Goal: Information Seeking & Learning: Learn about a topic

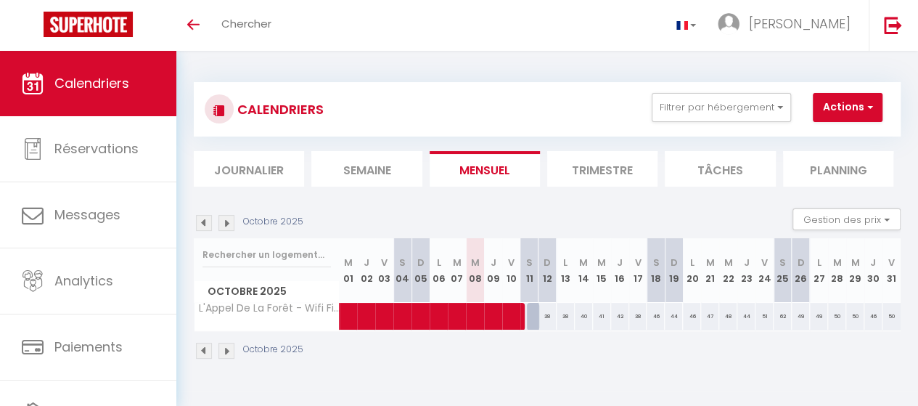
scroll to position [51, 0]
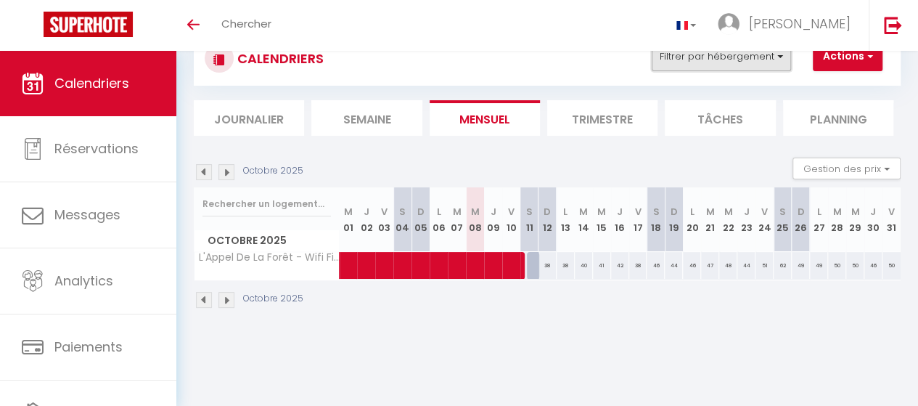
click at [781, 62] on button "Filtrer par hébergement" at bounding box center [721, 56] width 139 height 29
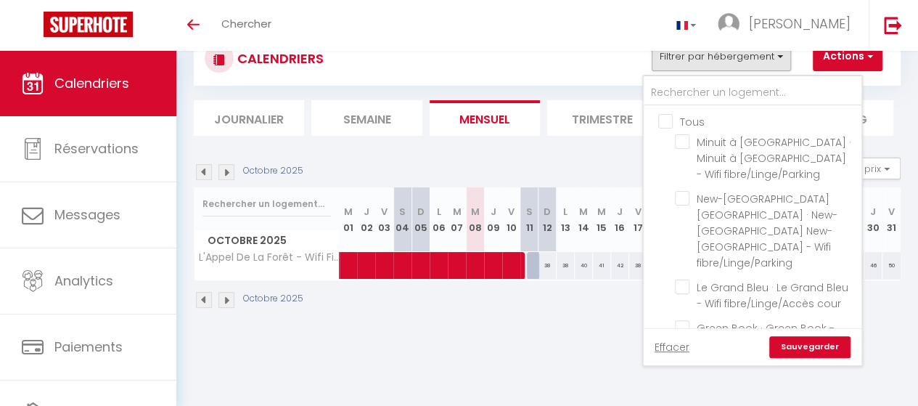
click at [686, 361] on input "L'Appel De La Forêt - Wifi Fibre/Linge/Parking" at bounding box center [765, 368] width 181 height 15
checkbox input "false"
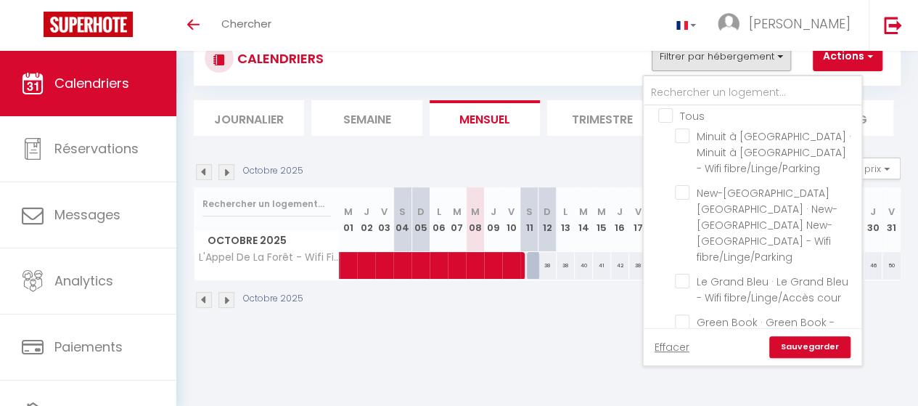
scroll to position [0, 0]
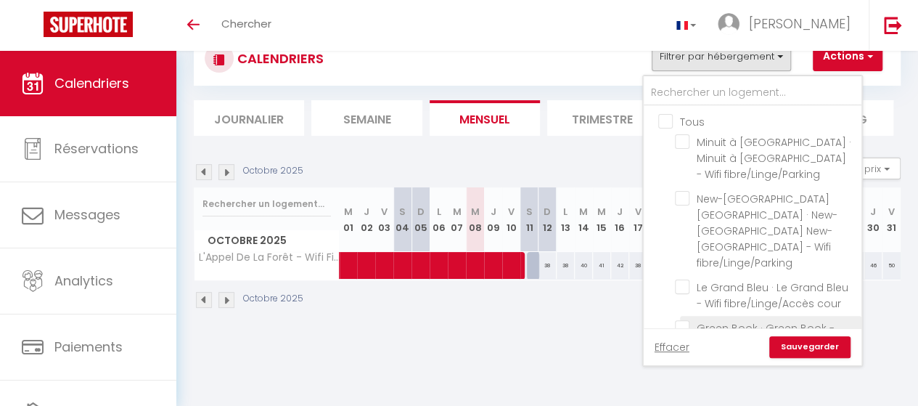
click at [683, 320] on input "Green Book · Green Book - Wifi fibre/Linge/Accès Cour" at bounding box center [765, 327] width 181 height 15
checkbox input "true"
checkbox input "false"
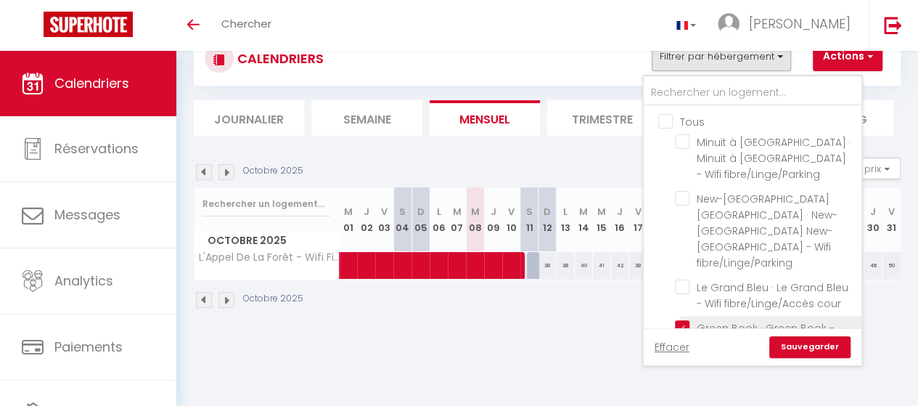
checkbox input "false"
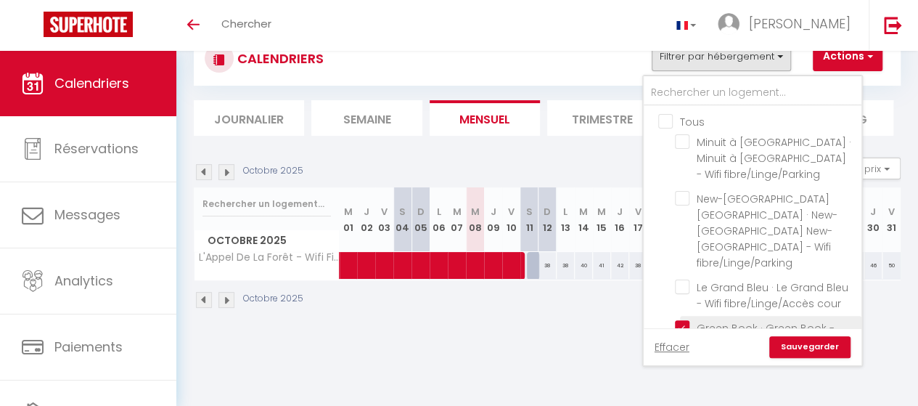
checkbox input "false"
click at [810, 342] on link "Sauvegarder" at bounding box center [809, 347] width 81 height 22
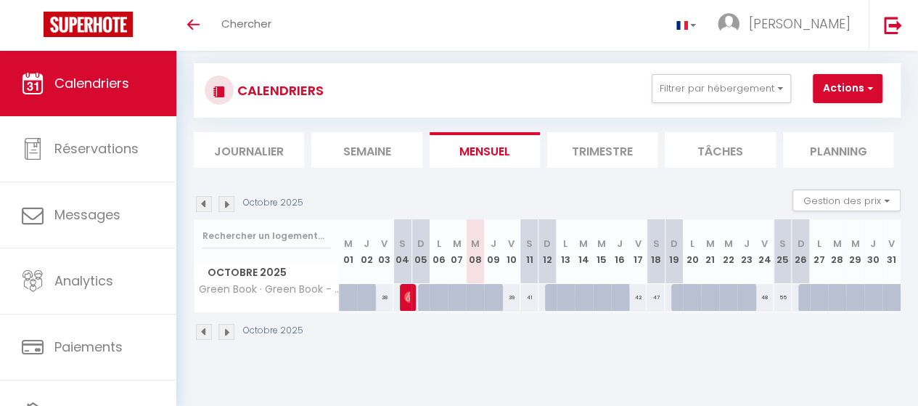
scroll to position [9, 0]
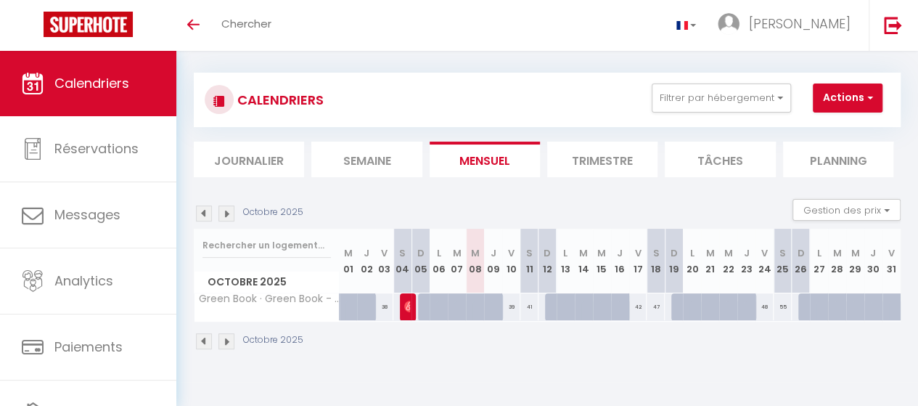
click at [202, 207] on img at bounding box center [204, 213] width 16 height 16
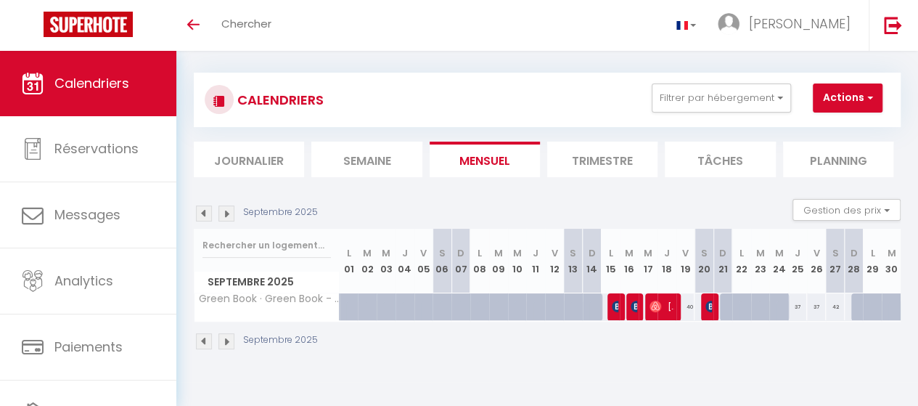
click at [202, 215] on img at bounding box center [204, 213] width 16 height 16
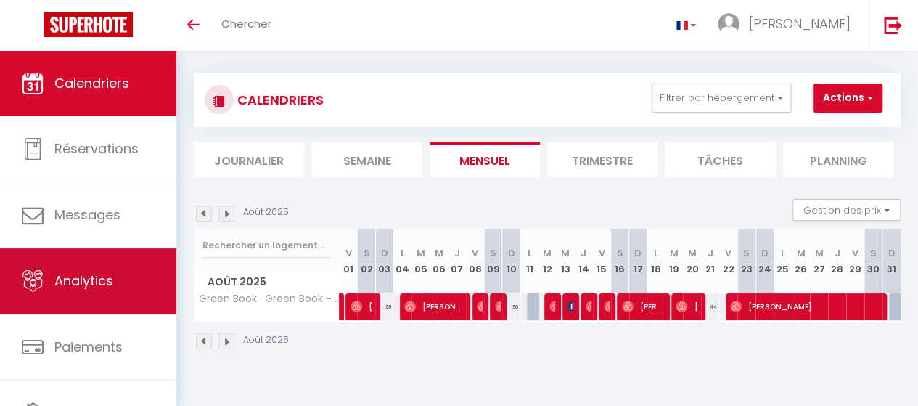
click at [101, 276] on span "Analytics" at bounding box center [83, 280] width 59 height 18
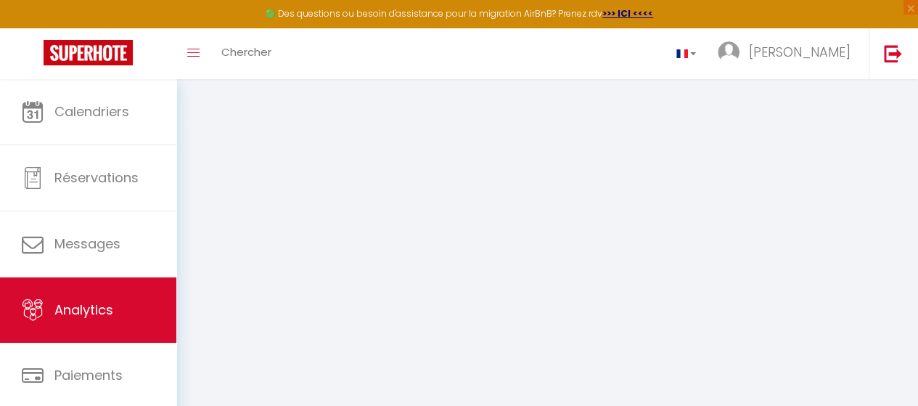
select select "2025"
select select "10"
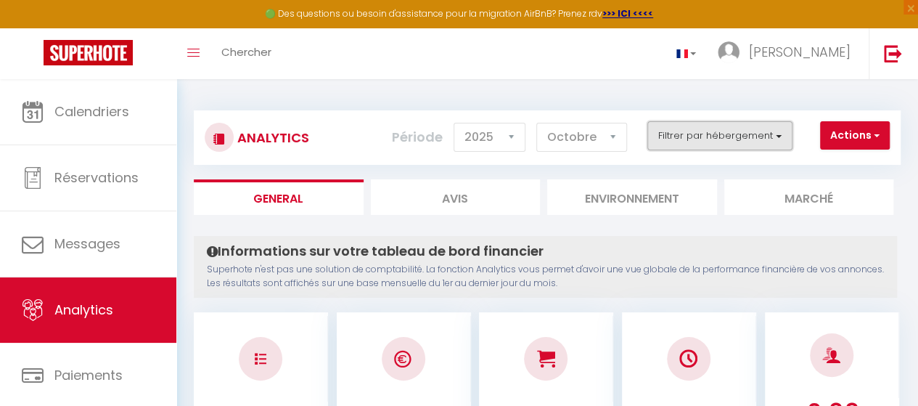
click at [779, 128] on button "Filtrer par hébergement" at bounding box center [719, 135] width 145 height 29
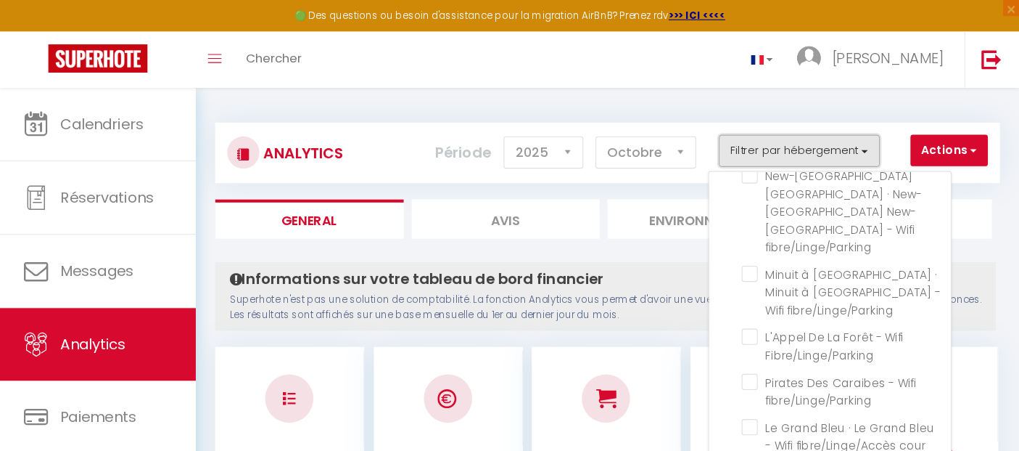
scroll to position [128, 0]
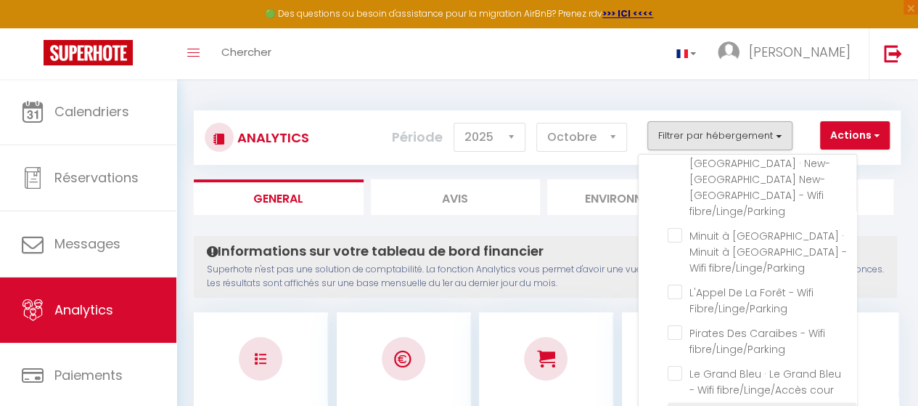
click at [683, 405] on Cour "checkbox" at bounding box center [761, 413] width 189 height 15
checkbox Cour "true"
checkbox Nantes "false"
checkbox fibre\/Linge\/Parking "false"
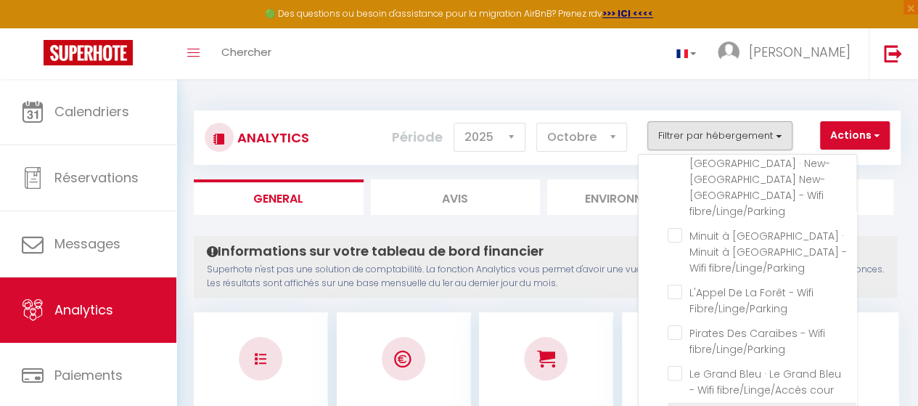
checkbox fibre\/Linge\/Parking "false"
checkbox Fibre\/Linge\/Parking "false"
checkbox fibre\/Linge\/Parking "false"
checkbox cour "false"
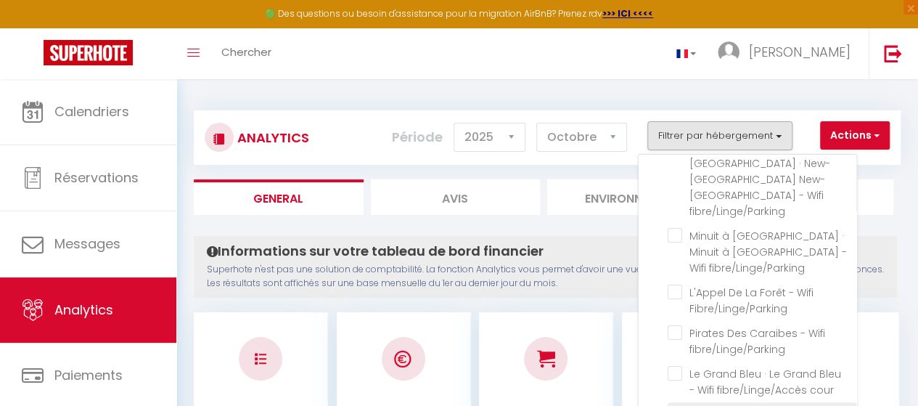
checkbox cour "false"
checkbox Château "false"
checkbox Hammam "false"
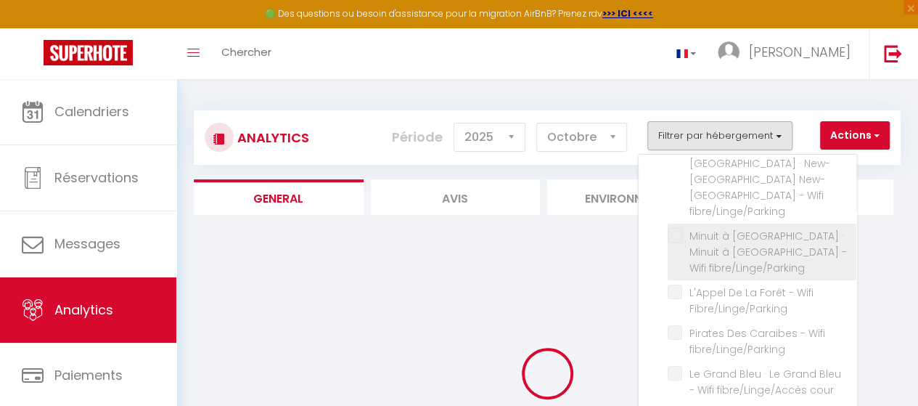
checkbox Nantes "false"
checkbox fibre\/Linge\/Parking "false"
checkbox Fibre\/Linge\/Parking "false"
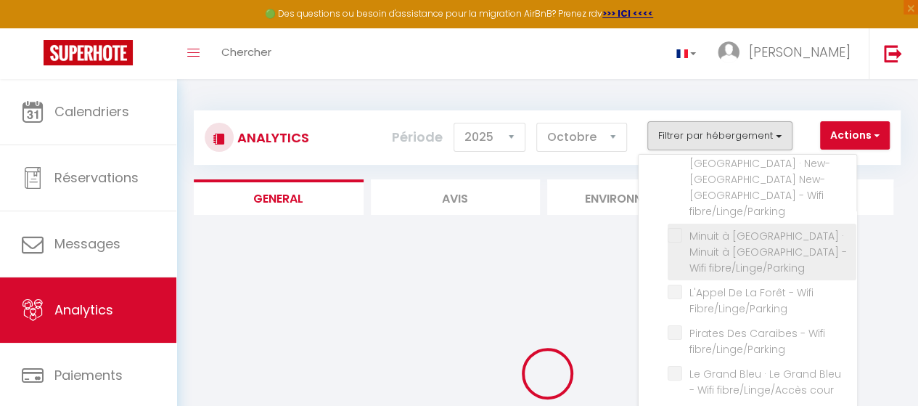
checkbox fibre\/Linge\/Parking "false"
checkbox cour "false"
checkbox Château "false"
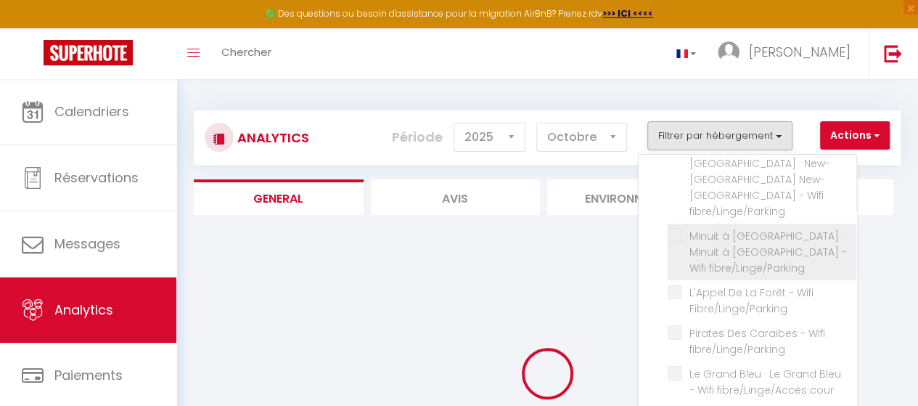
checkbox Hammam "false"
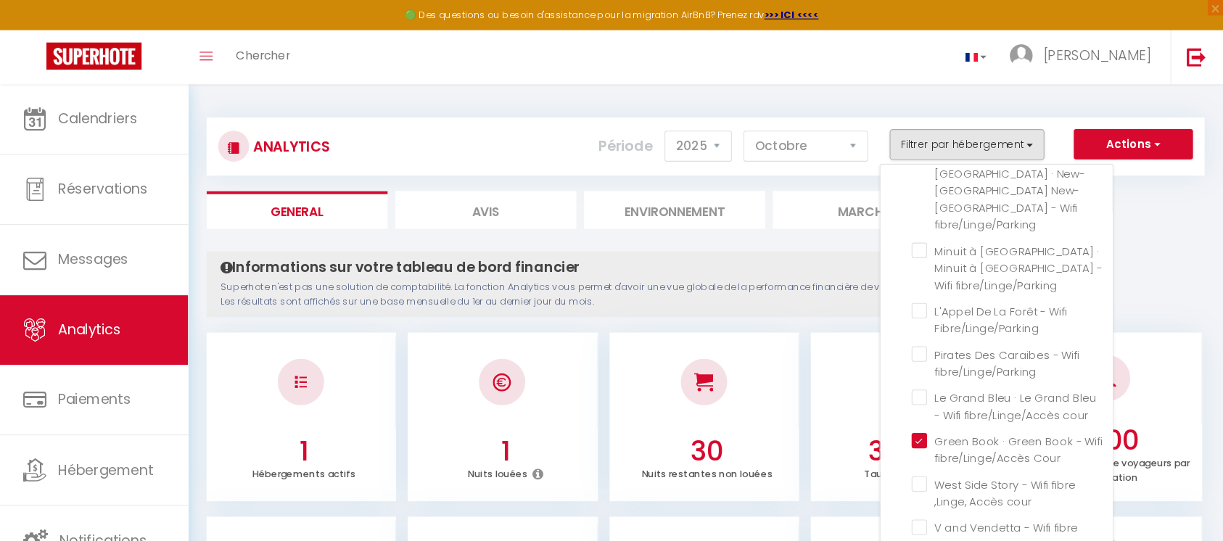
scroll to position [128, 0]
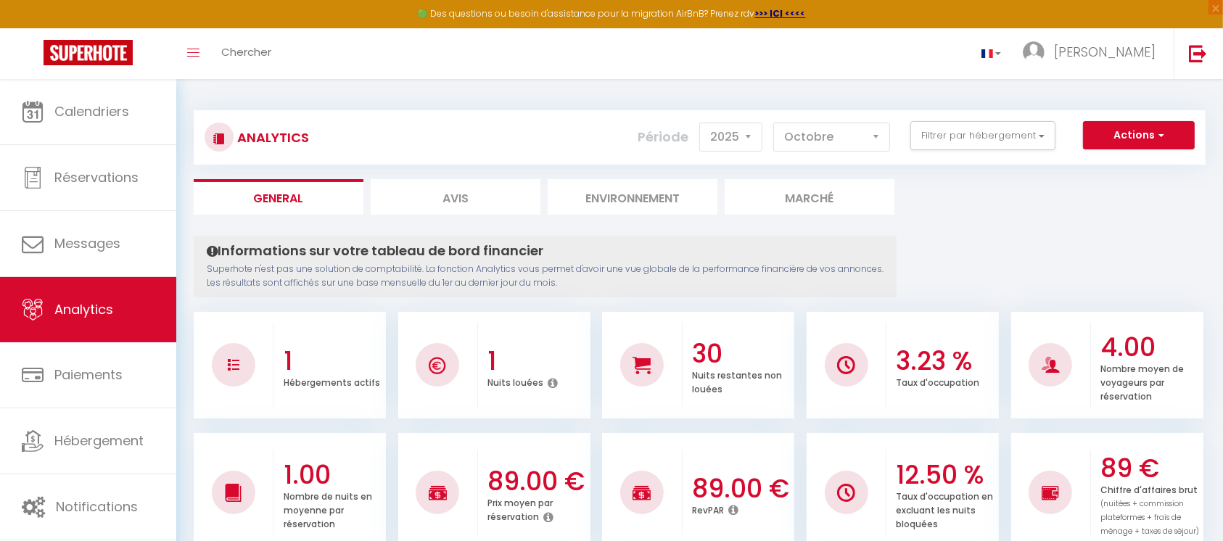
click at [511, 282] on p "Superhote n'est pas une solution de comptabilité. La fonction Analytics vous pe…" at bounding box center [545, 277] width 677 height 28
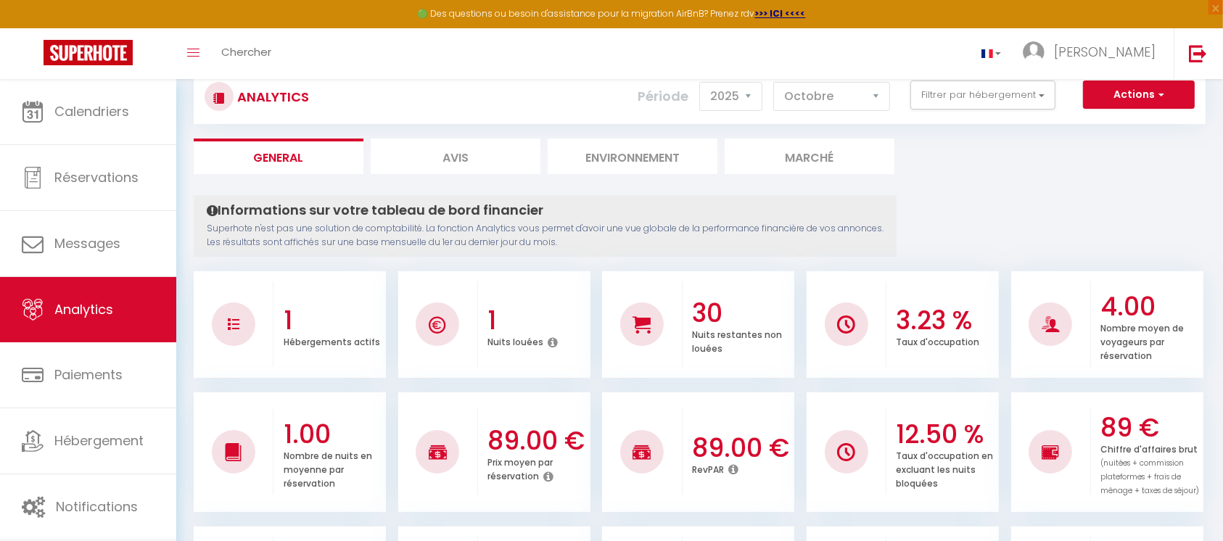
scroll to position [10, 0]
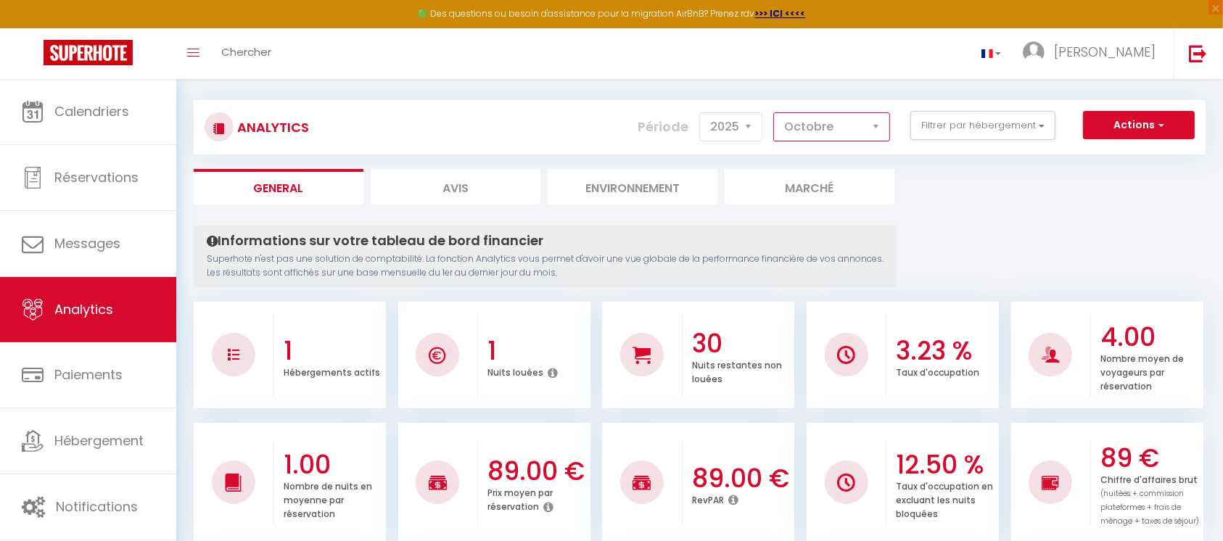
click at [870, 119] on select "[PERSON_NAME] Mars [PERSON_NAME] Juin Juillet Août Septembre Octobre Novembre D…" at bounding box center [831, 126] width 117 height 29
select select "8"
click at [776, 112] on select "[PERSON_NAME] Mars [PERSON_NAME] Juin Juillet Août Septembre Octobre Novembre D…" at bounding box center [831, 126] width 117 height 29
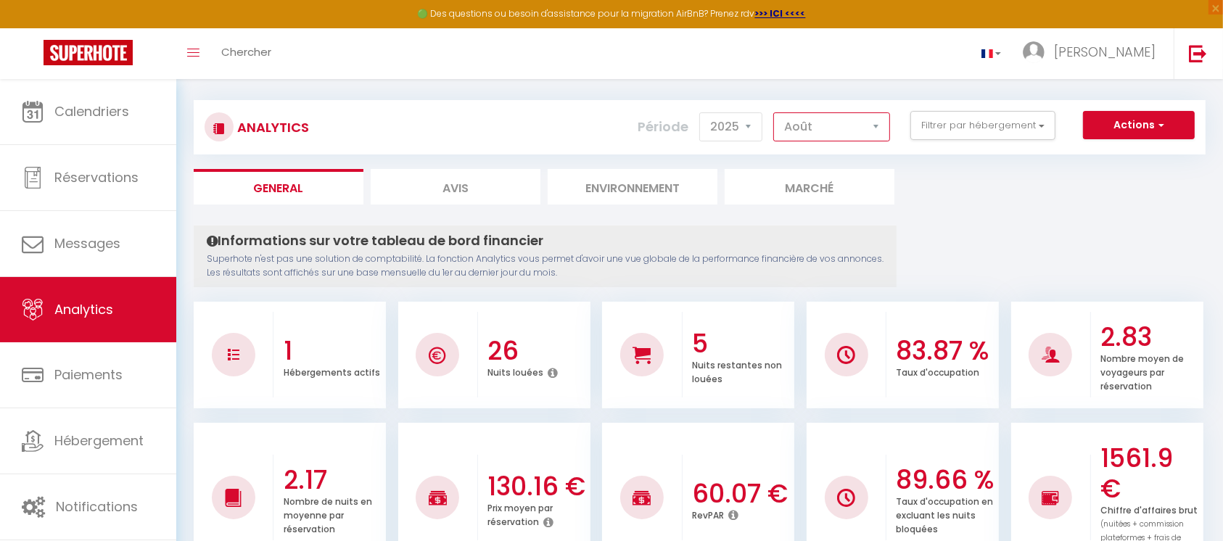
scroll to position [0, 0]
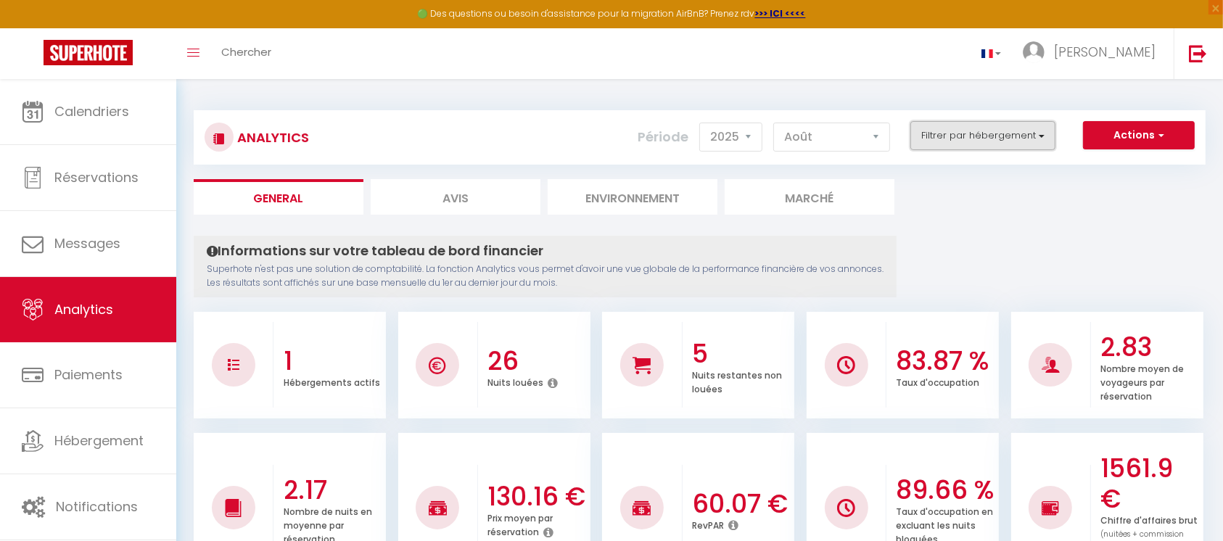
click at [928, 137] on button "Filtrer par hébergement" at bounding box center [983, 135] width 145 height 29
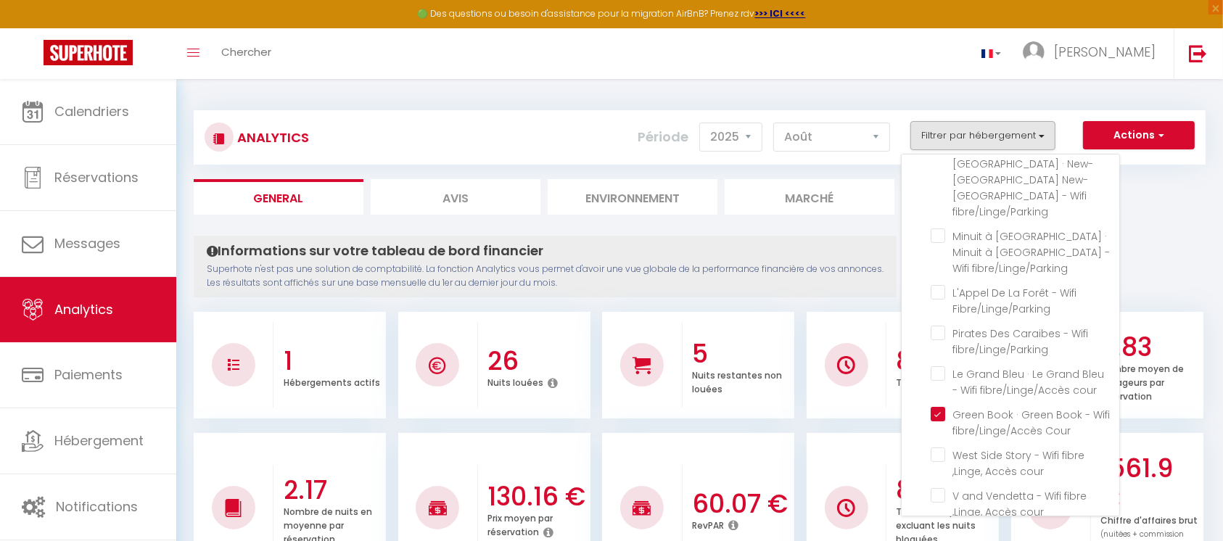
click at [928, 119] on div "Analytics Actions Génération SuperConciergerie Génération SuperAnalyzer Générat…" at bounding box center [700, 137] width 1012 height 54
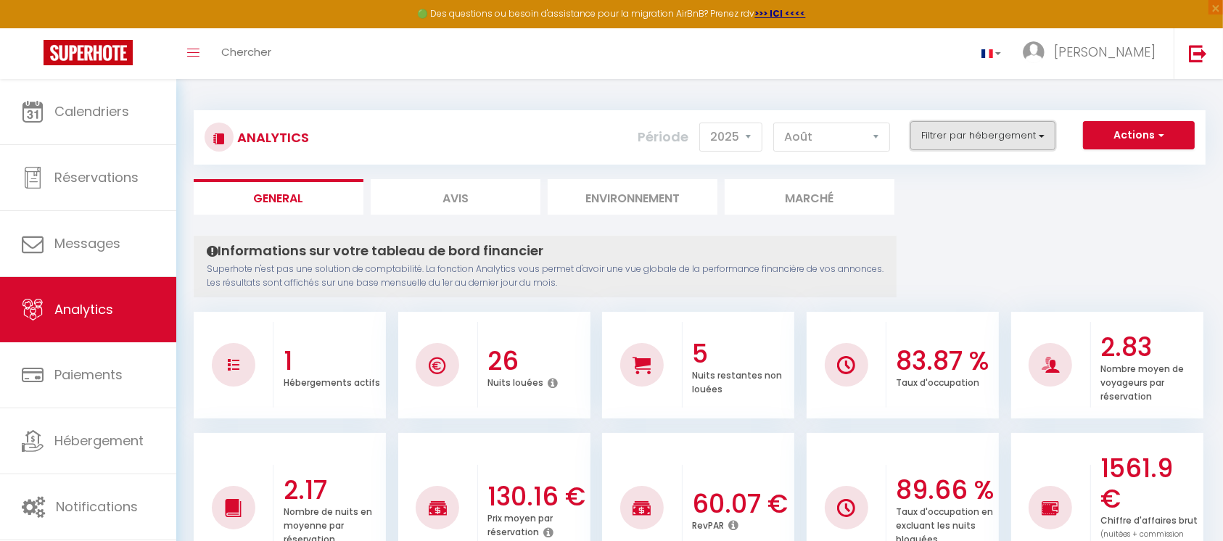
click at [928, 131] on button "Filtrer par hébergement" at bounding box center [983, 135] width 145 height 29
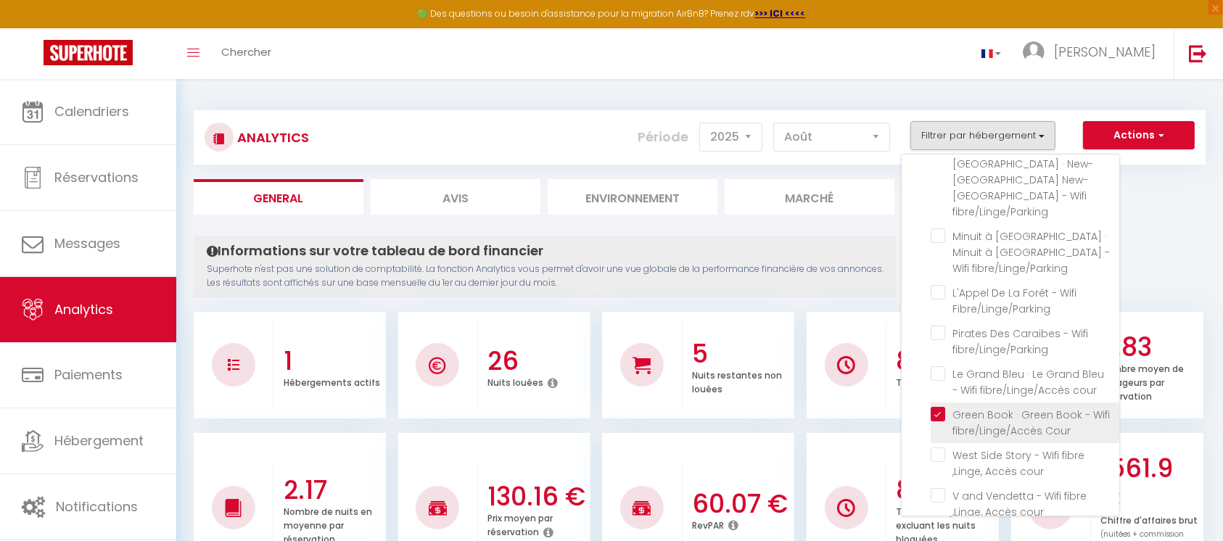
click at [928, 405] on Cour "checkbox" at bounding box center [1025, 414] width 189 height 15
checkbox Cour "false"
checkbox Nantes "false"
checkbox fibre\/Linge\/Parking "false"
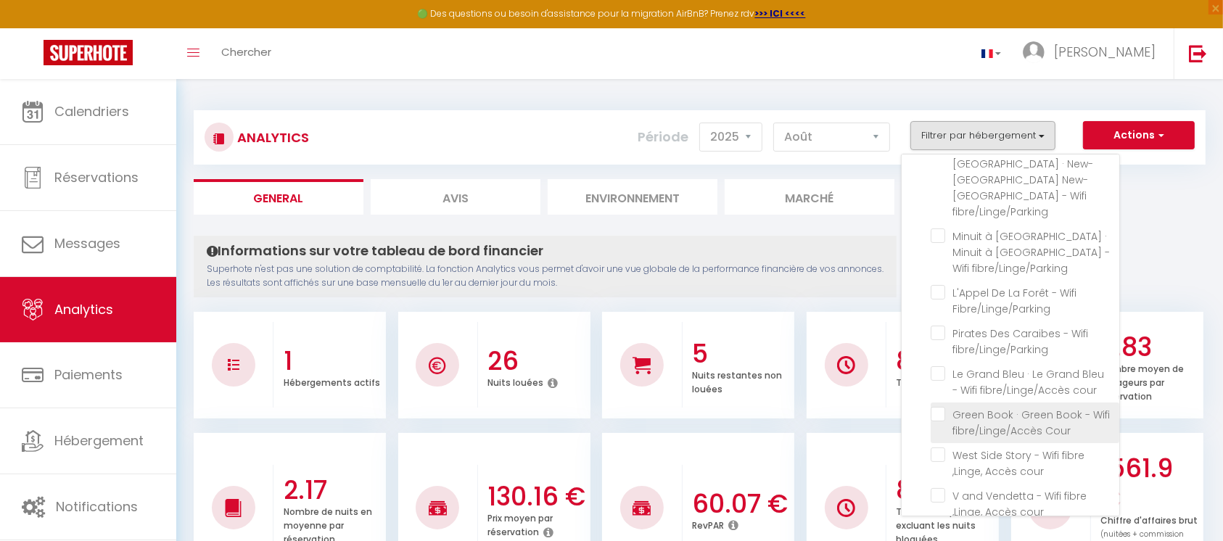
checkbox fibre\/Linge\/Parking "false"
checkbox Fibre\/Linge\/Parking "false"
checkbox fibre\/Linge\/Parking "false"
checkbox cour "false"
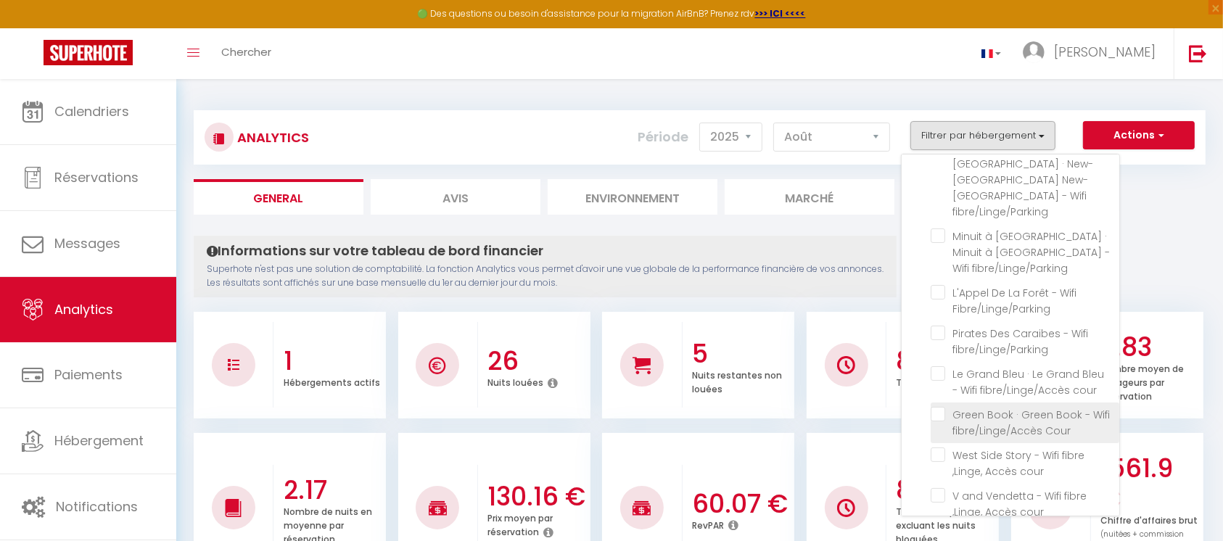
checkbox cour "false"
checkbox Château "false"
checkbox Hammam "false"
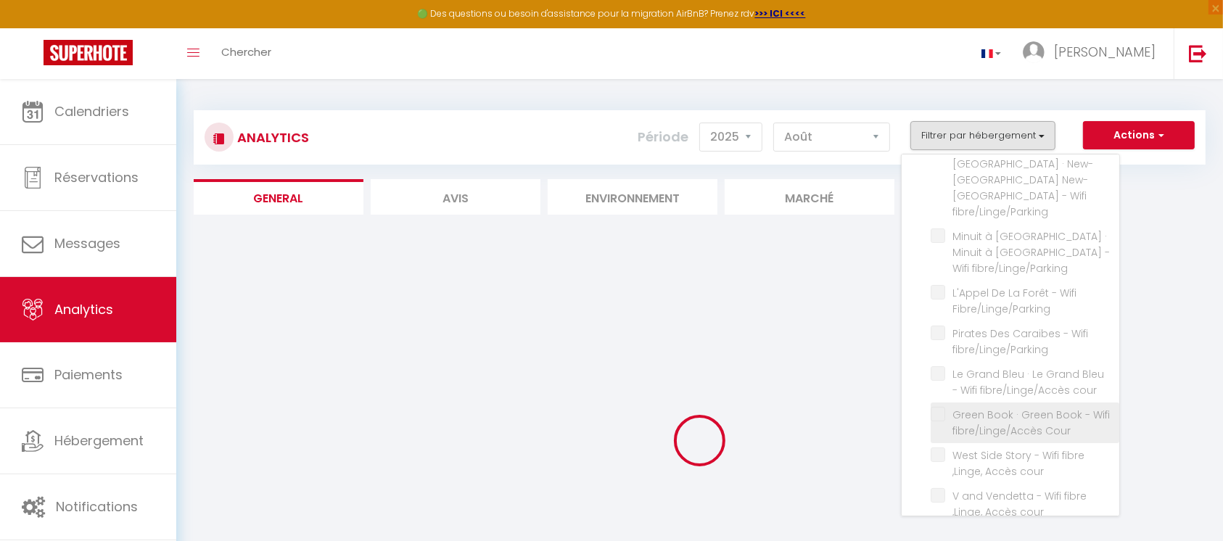
checkbox Nantes "false"
checkbox fibre\/Linge\/Parking "false"
checkbox Fibre\/Linge\/Parking "false"
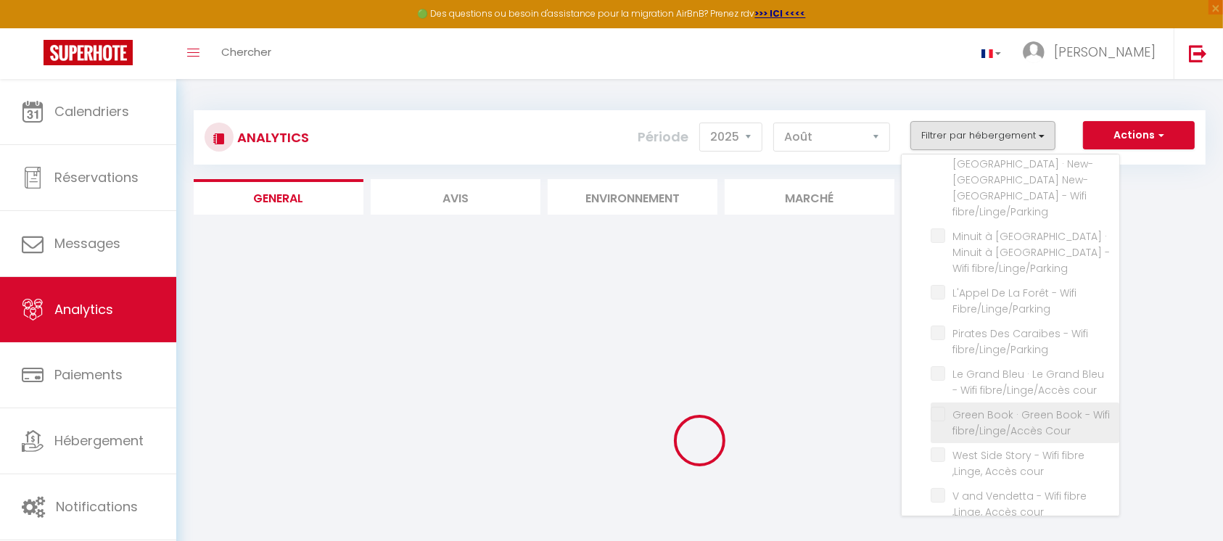
checkbox fibre\/Linge\/Parking "false"
checkbox cour "false"
checkbox Château "false"
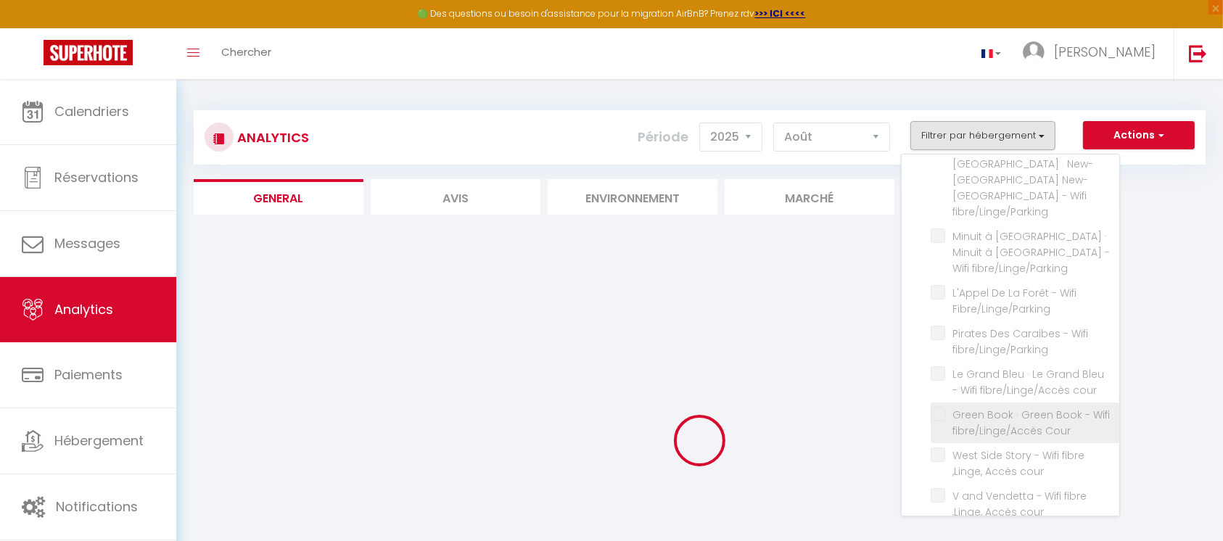
checkbox Hammam "false"
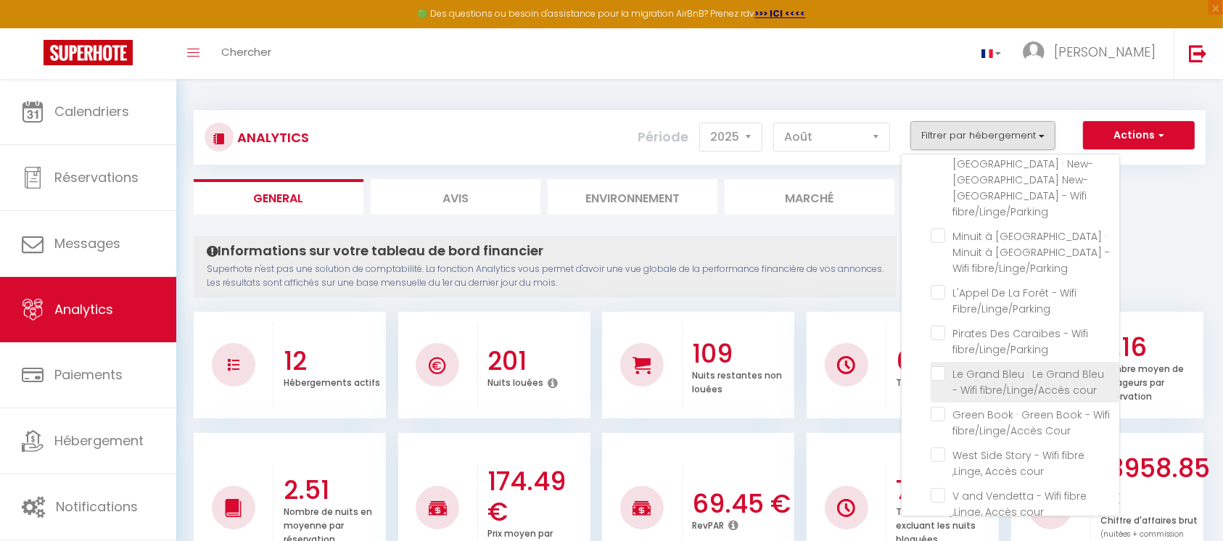
click at [928, 366] on cour "checkbox" at bounding box center [1025, 373] width 189 height 15
checkbox cour "true"
checkbox Nantes "false"
checkbox fibre\/Linge\/Parking "false"
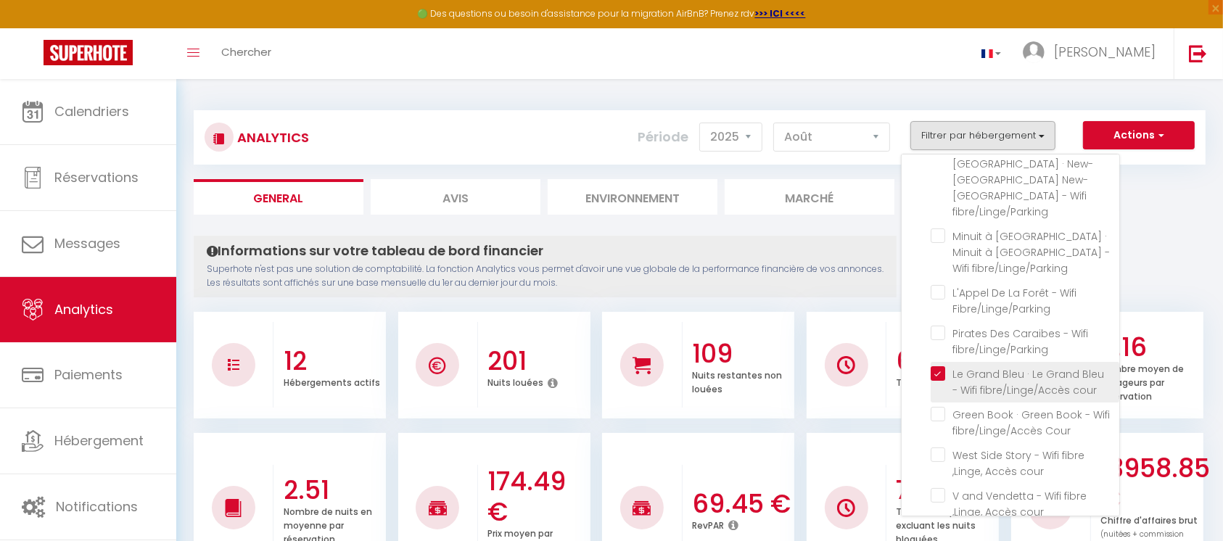
checkbox fibre\/Linge\/Parking "false"
checkbox Fibre\/Linge\/Parking "false"
checkbox fibre\/Linge\/Parking "false"
checkbox cour "false"
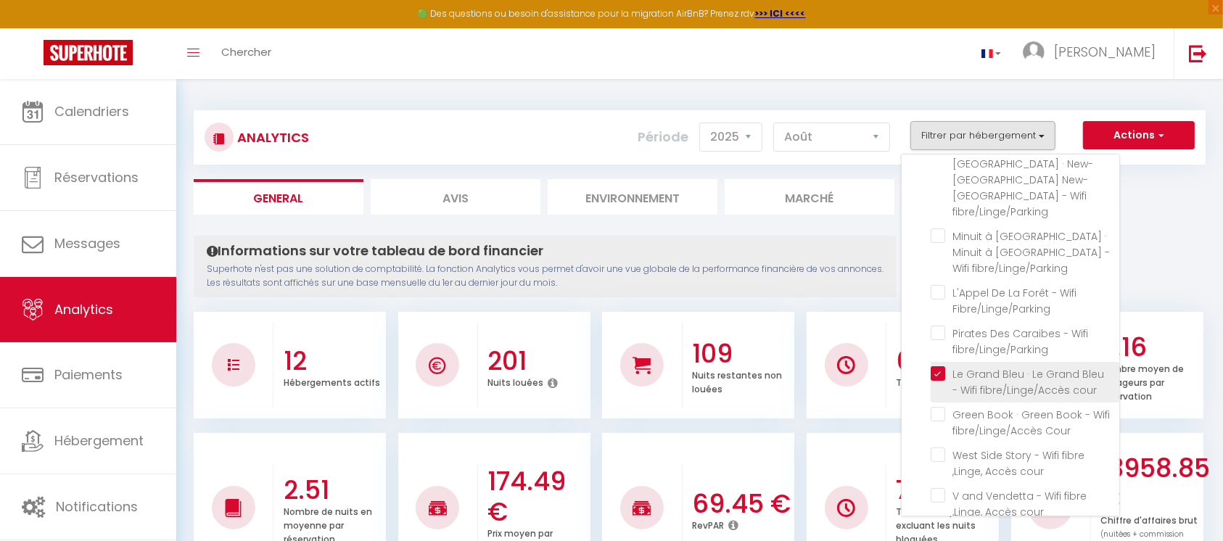
checkbox Château "false"
checkbox Hammam "false"
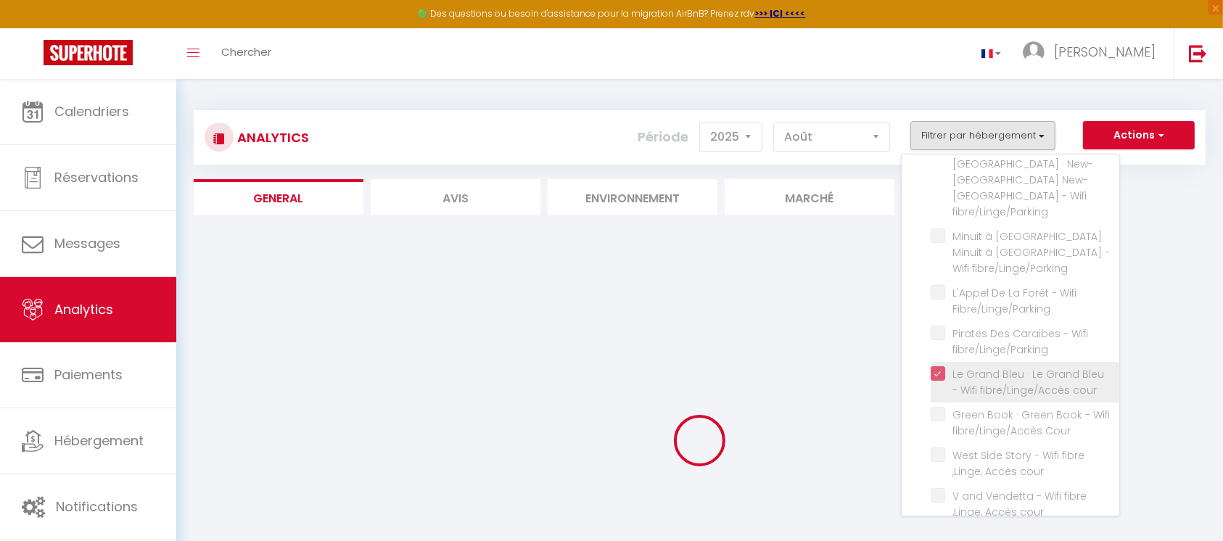
checkbox Nantes "false"
checkbox fibre\/Linge\/Parking "false"
checkbox Fibre\/Linge\/Parking "false"
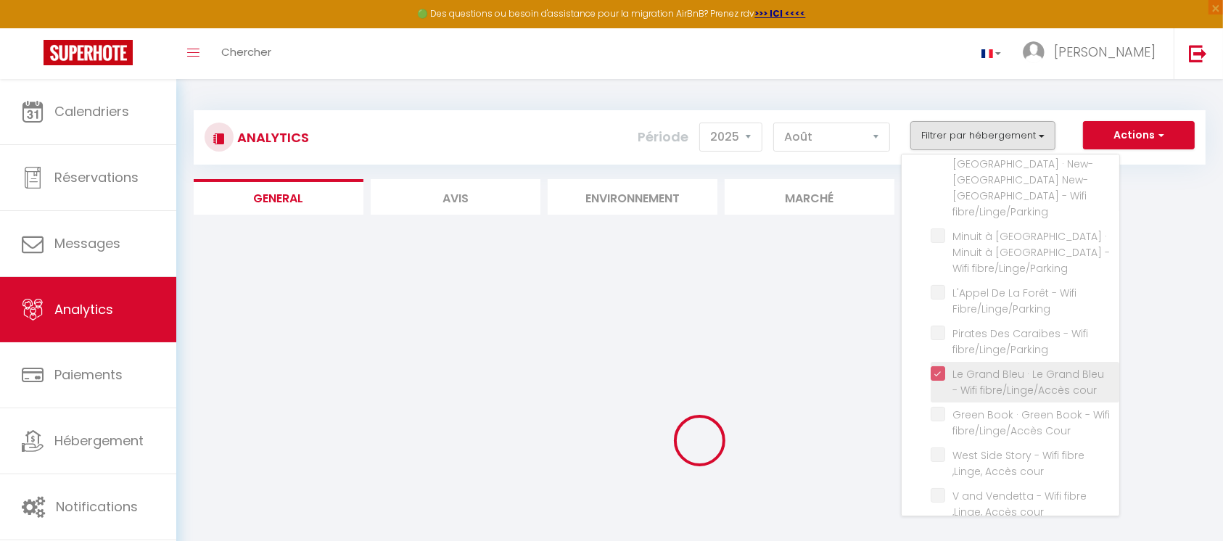
checkbox fibre\/Linge\/Parking "false"
checkbox cour "false"
checkbox Château "false"
checkbox Hammam "false"
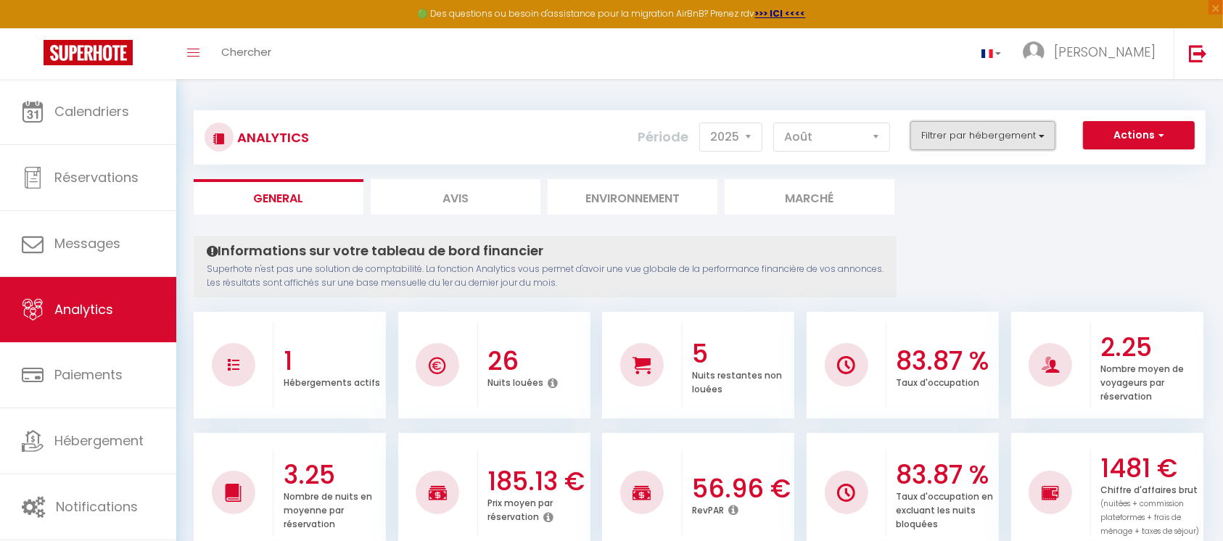
click at [928, 128] on button "Filtrer par hébergement" at bounding box center [983, 135] width 145 height 29
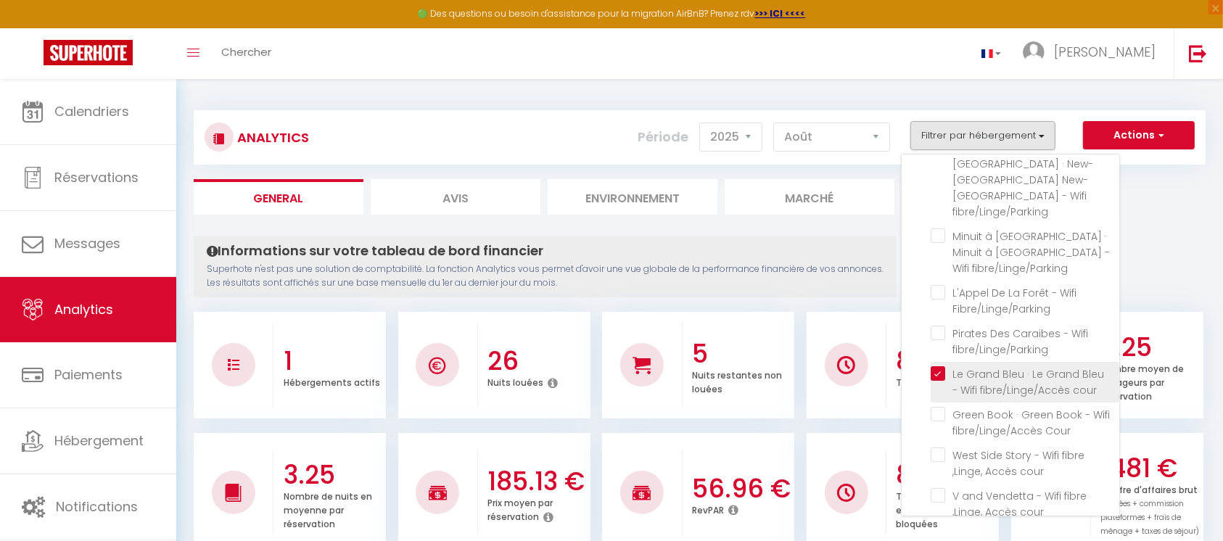
click at [928, 366] on cour "checkbox" at bounding box center [1025, 373] width 189 height 15
checkbox cour "false"
checkbox Nantes "false"
checkbox fibre\/Linge\/Parking "false"
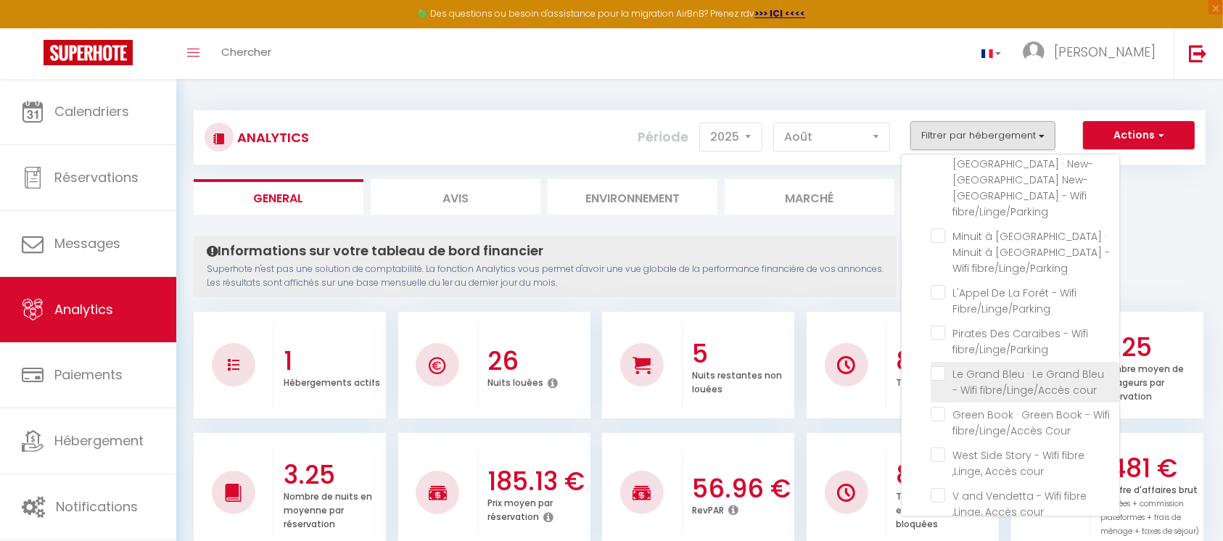
checkbox fibre\/Linge\/Parking "false"
checkbox Fibre\/Linge\/Parking "false"
checkbox fibre\/Linge\/Parking "false"
checkbox cour "false"
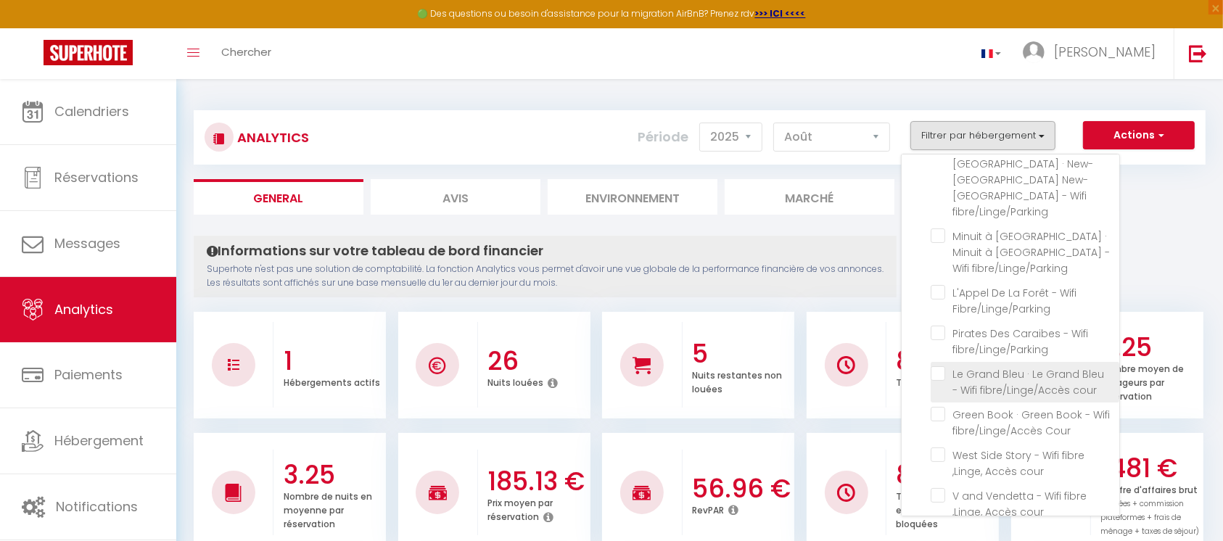
checkbox Château "false"
checkbox Hammam "false"
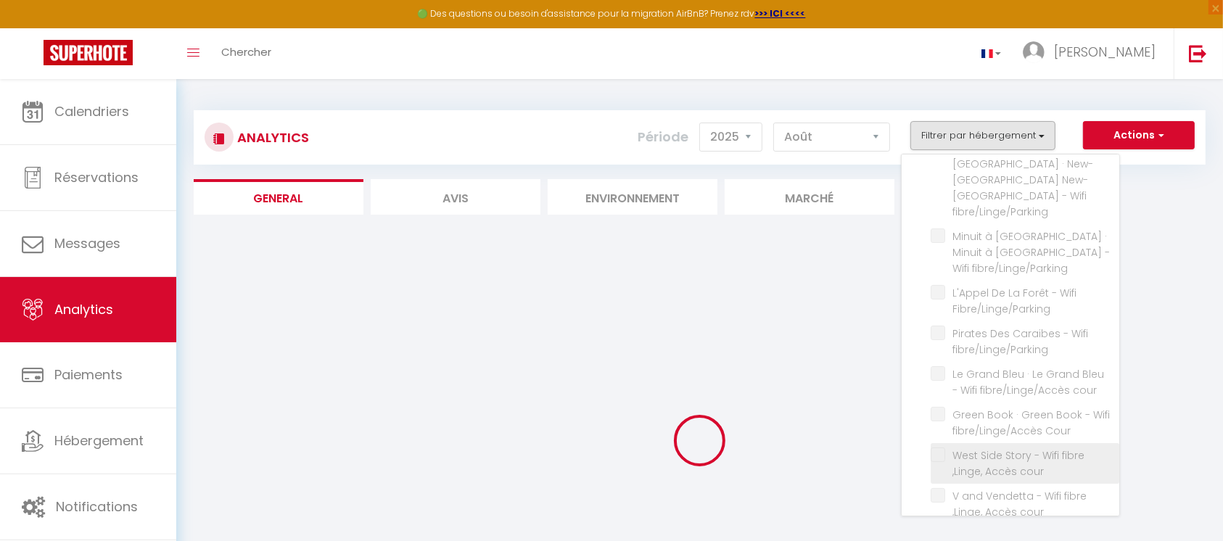
checkbox Nantes "false"
checkbox fibre\/Linge\/Parking "false"
checkbox Fibre\/Linge\/Parking "false"
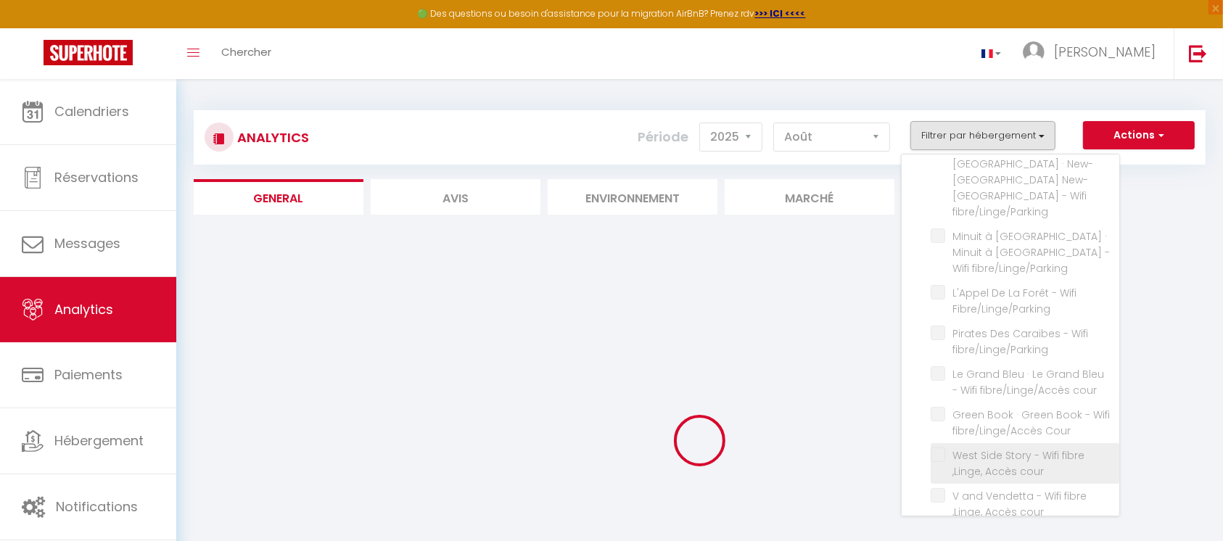
checkbox fibre\/Linge\/Parking "false"
checkbox cour "false"
checkbox Château "false"
checkbox Hammam "false"
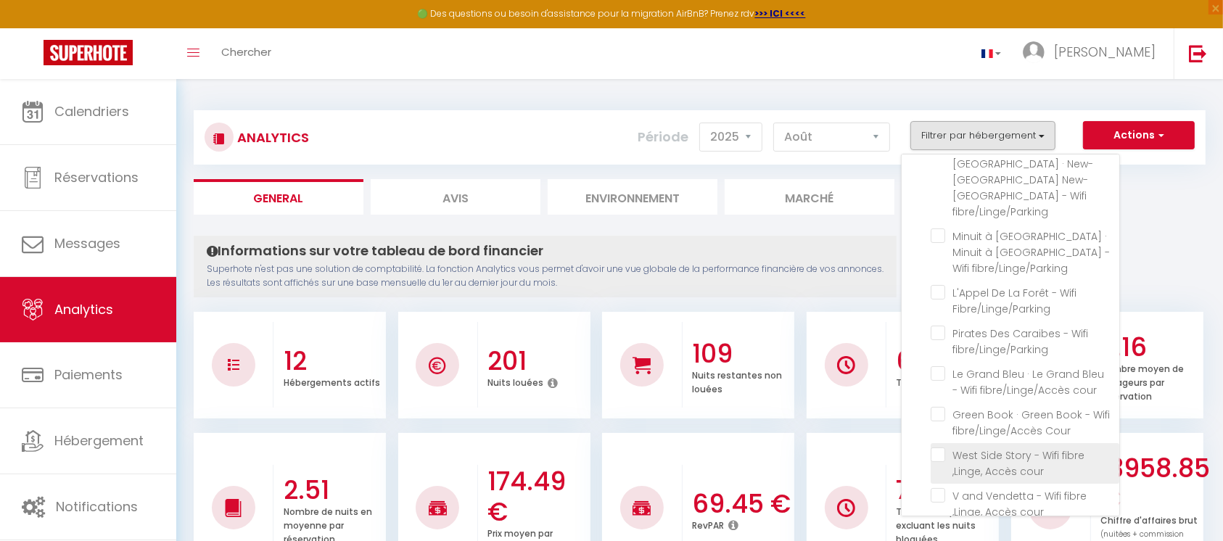
click at [928, 405] on cour "checkbox" at bounding box center [1025, 455] width 189 height 15
checkbox cour "true"
checkbox Nantes "false"
checkbox fibre\/Linge\/Parking "false"
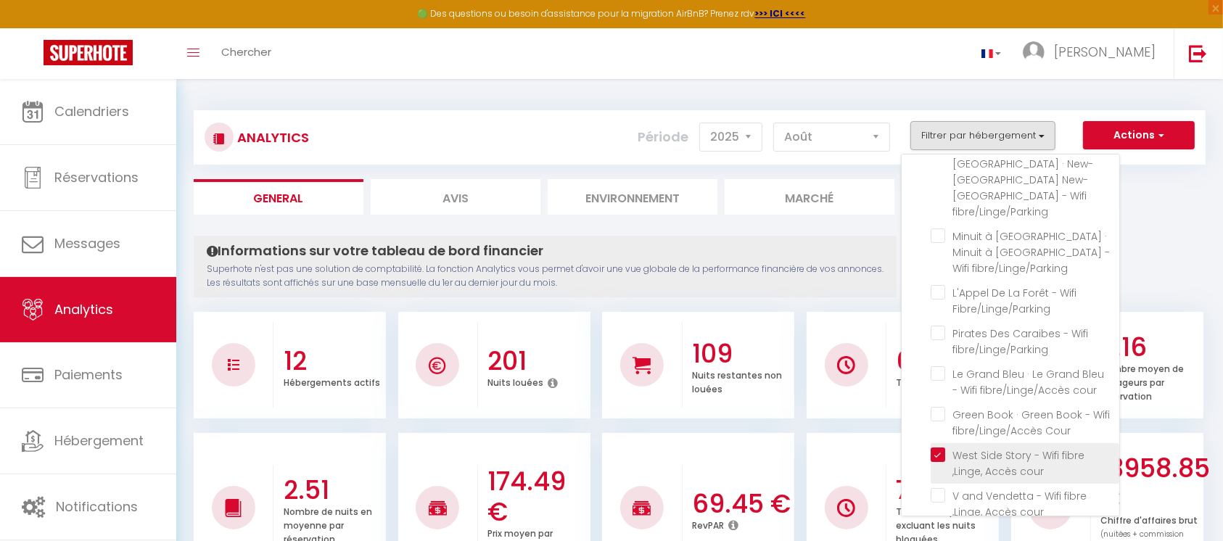
checkbox fibre\/Linge\/Parking "false"
checkbox Fibre\/Linge\/Parking "false"
checkbox fibre\/Linge\/Parking "false"
checkbox cour "false"
checkbox Château "false"
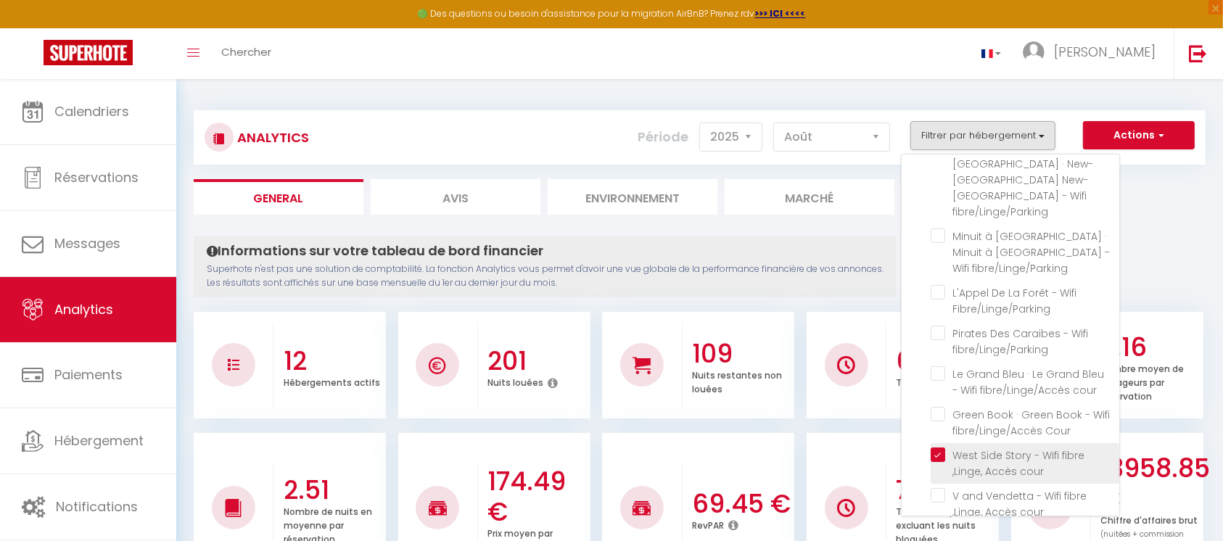
checkbox Hammam "false"
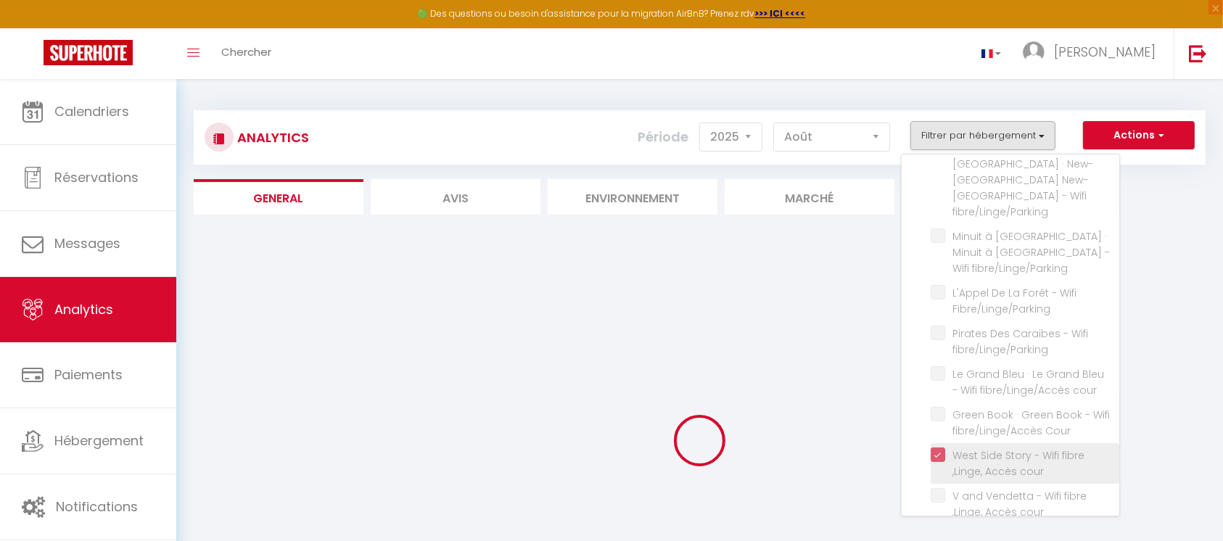
checkbox Nantes "false"
checkbox fibre\/Linge\/Parking "false"
checkbox Fibre\/Linge\/Parking "false"
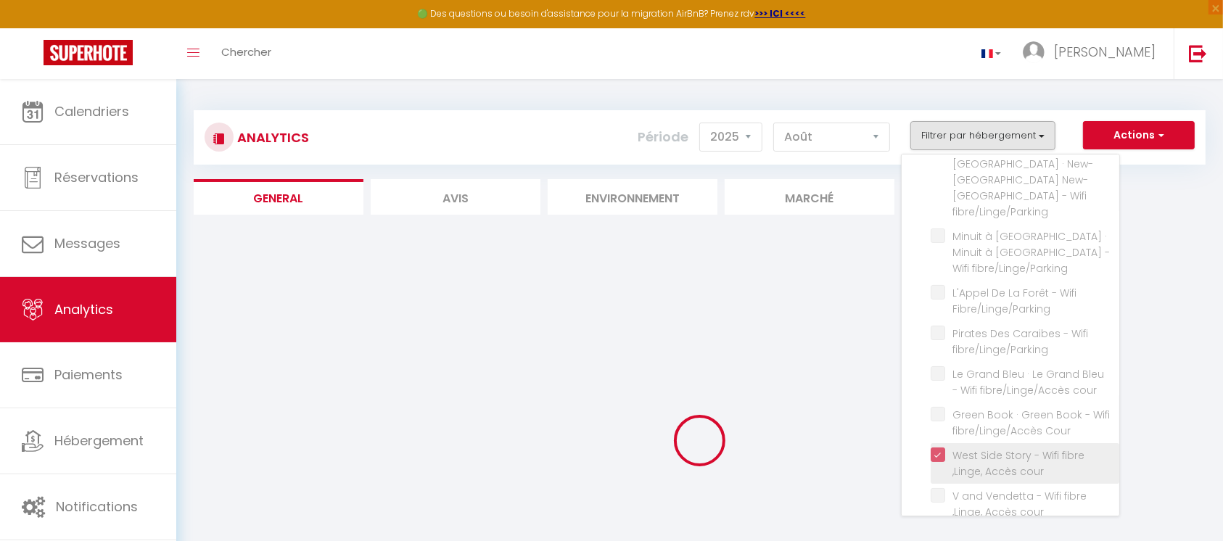
checkbox fibre\/Linge\/Parking "false"
checkbox cour "false"
checkbox Château "false"
checkbox Hammam "false"
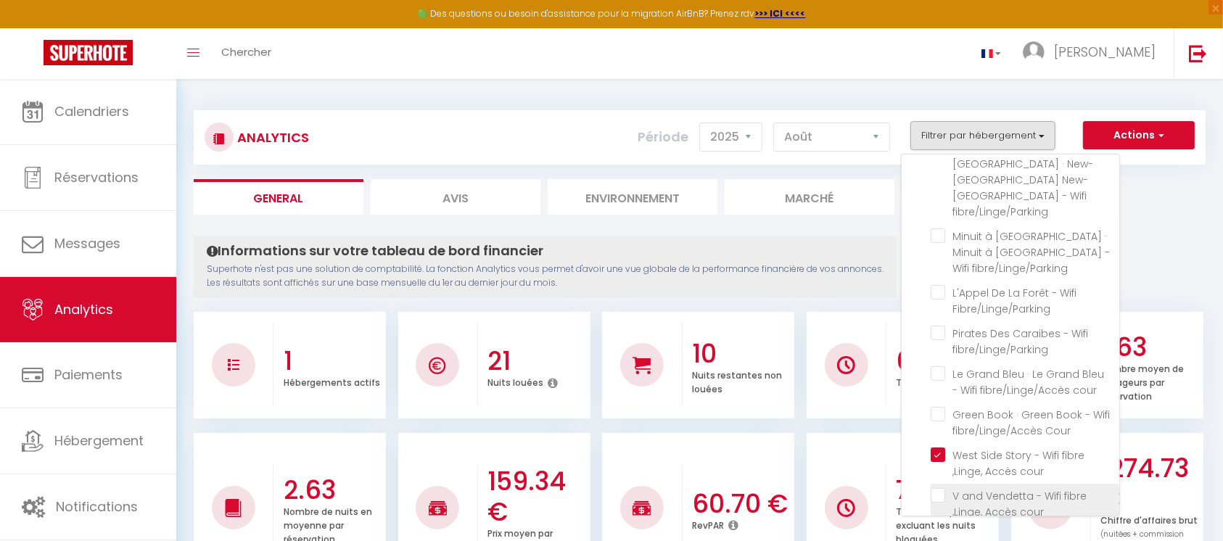
click at [928, 405] on cour "checkbox" at bounding box center [1025, 495] width 189 height 15
checkbox cour "true"
checkbox Nantes "false"
checkbox fibre\/Linge\/Parking "false"
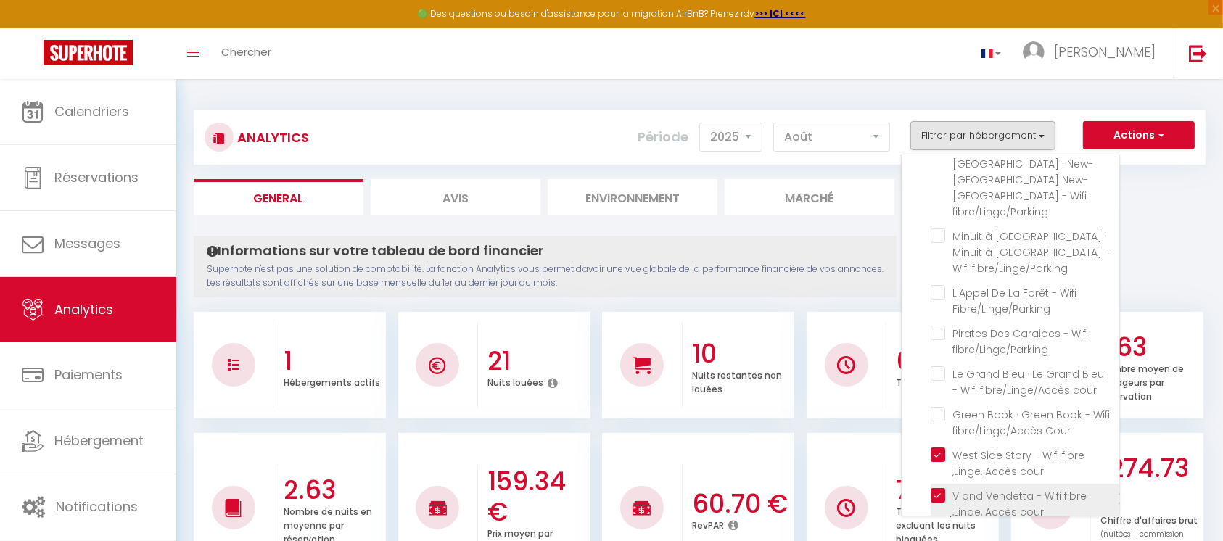
checkbox fibre\/Linge\/Parking "false"
checkbox Fibre\/Linge\/Parking "false"
checkbox fibre\/Linge\/Parking "false"
checkbox Château "false"
checkbox Hammam "false"
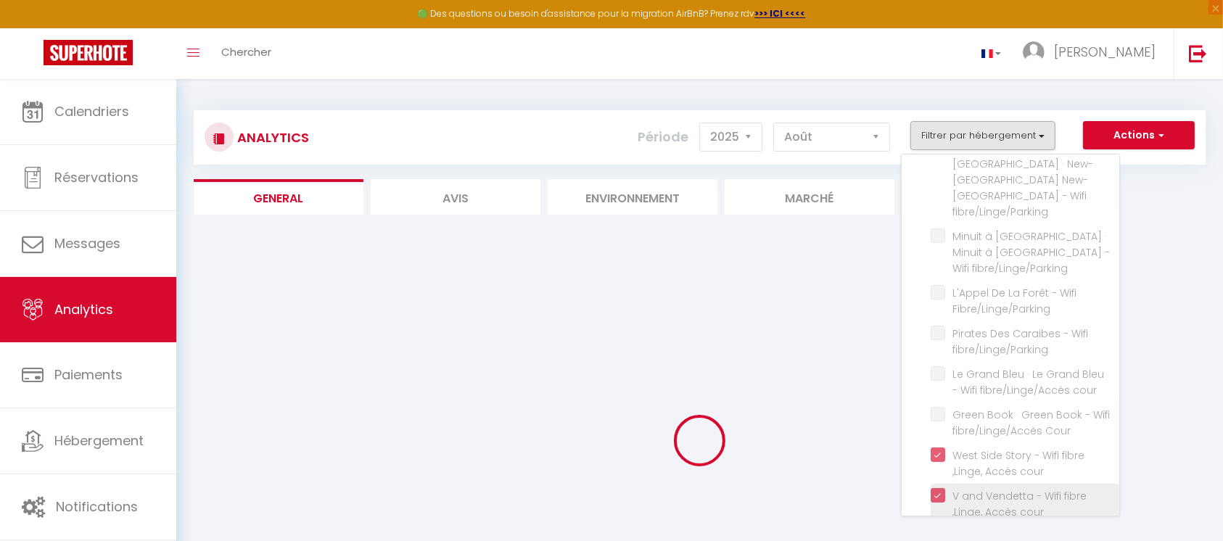
checkbox Nantes "false"
checkbox fibre\/Linge\/Parking "false"
checkbox Fibre\/Linge\/Parking "false"
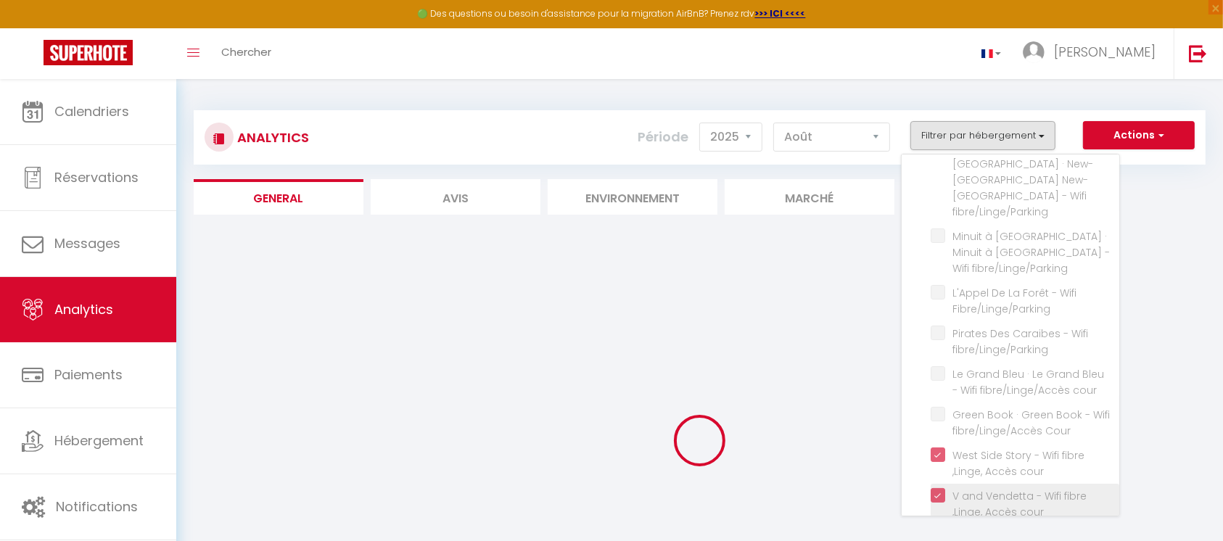
checkbox fibre\/Linge\/Parking "false"
checkbox Château "false"
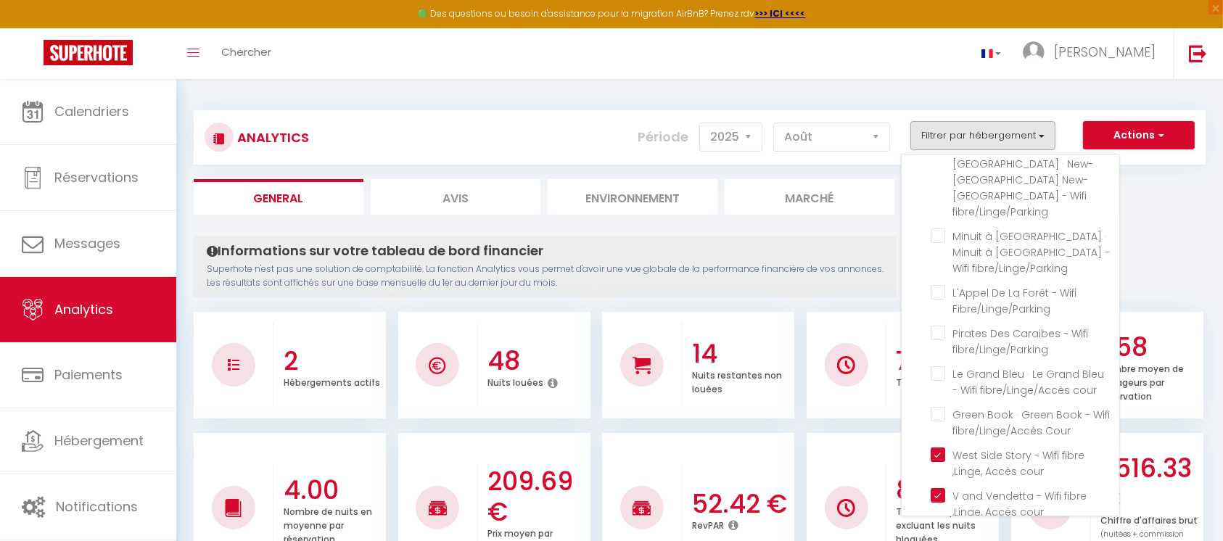
checkbox Hammam "true"
checkbox Nantes "false"
checkbox fibre\/Linge\/Parking "false"
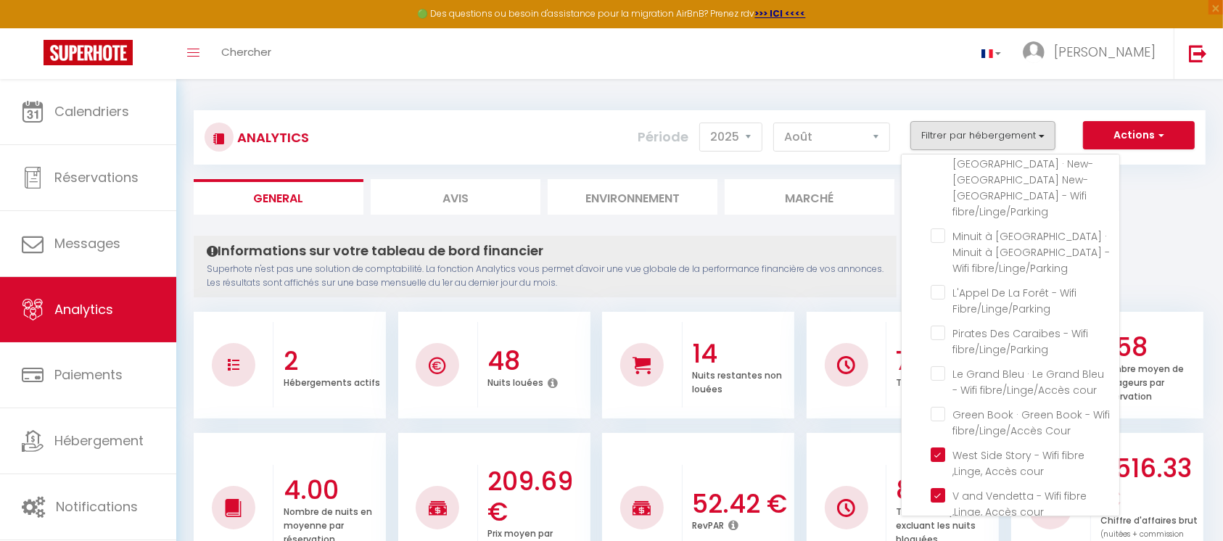
checkbox fibre\/Linge\/Parking "false"
checkbox Fibre\/Linge\/Parking "false"
checkbox fibre\/Linge\/Parking "false"
checkbox Château "false"
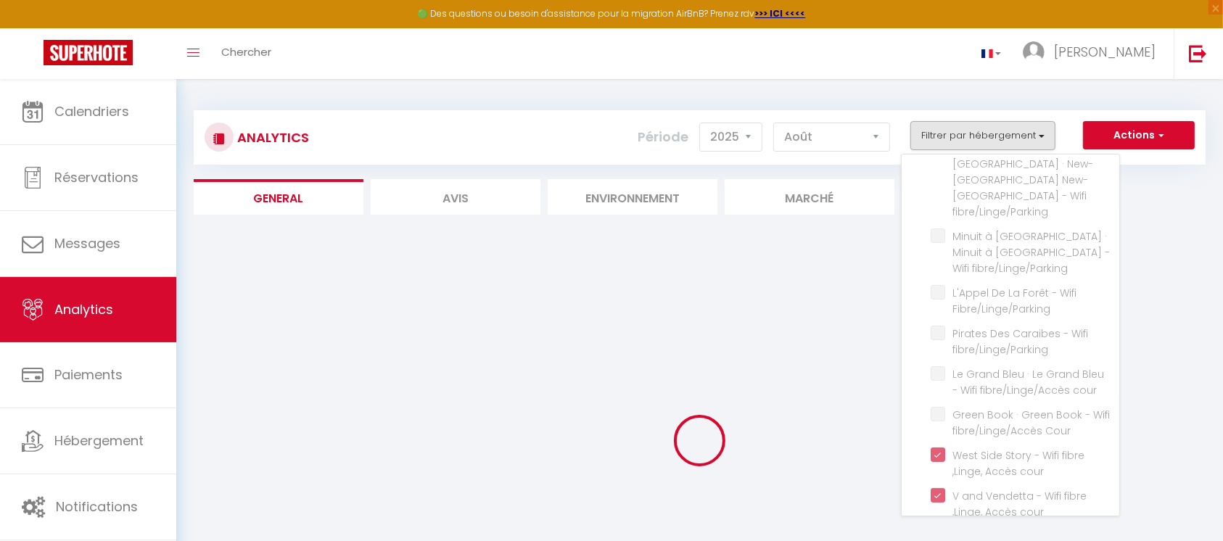
checkbox Nantes "false"
checkbox fibre\/Linge\/Parking "false"
checkbox Fibre\/Linge\/Parking "false"
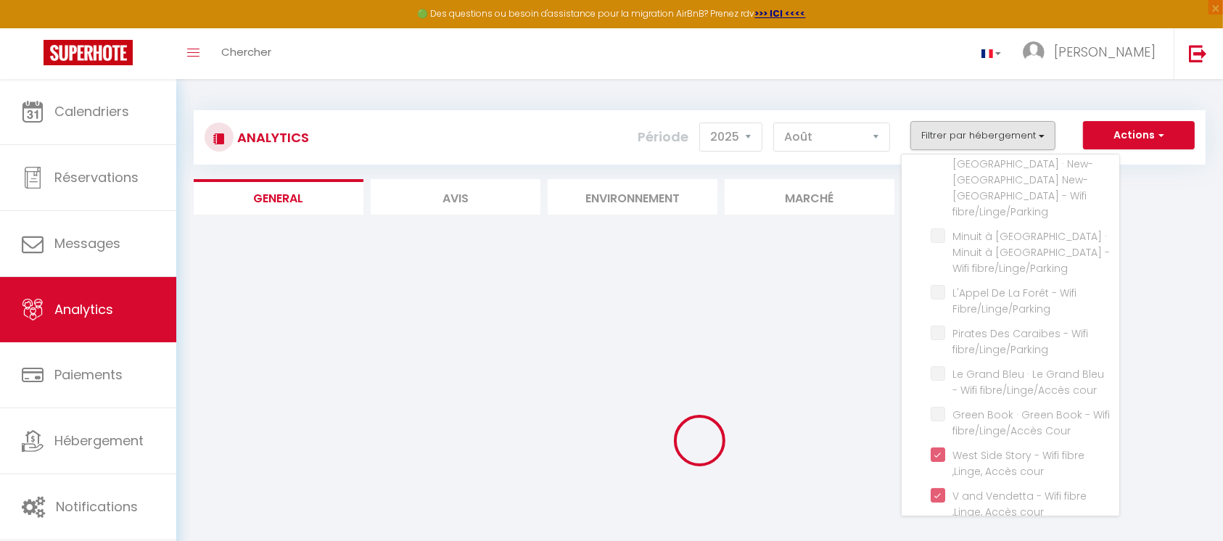
checkbox fibre\/Linge\/Parking "false"
checkbox Château "false"
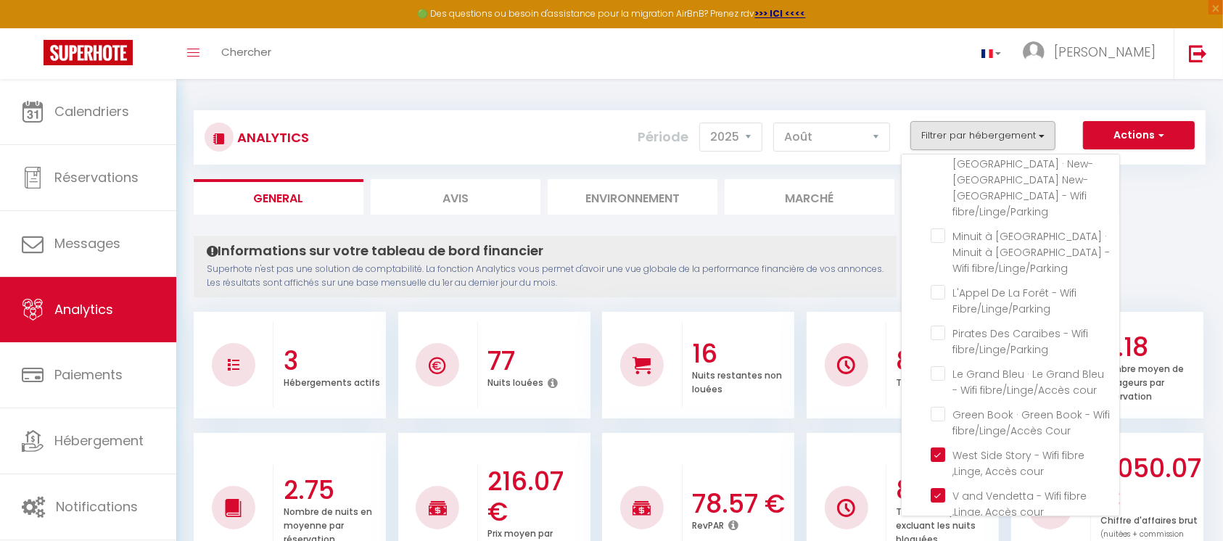
click at [823, 276] on p "Superhote n'est pas une solution de comptabilité. La fonction Analytics vous pe…" at bounding box center [545, 277] width 677 height 28
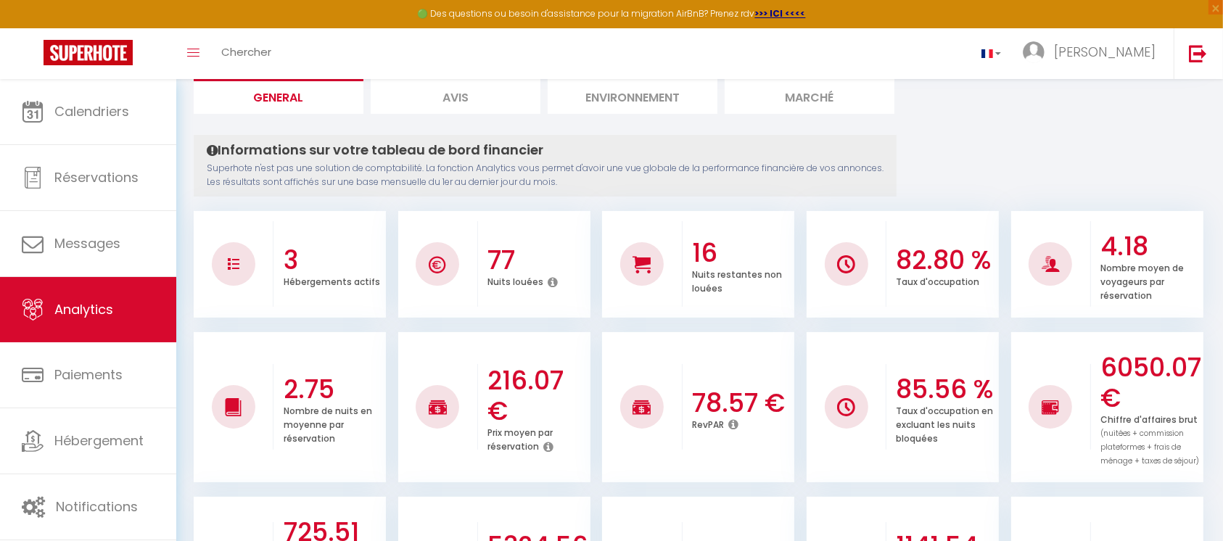
scroll to position [57, 0]
